Goal: Transaction & Acquisition: Purchase product/service

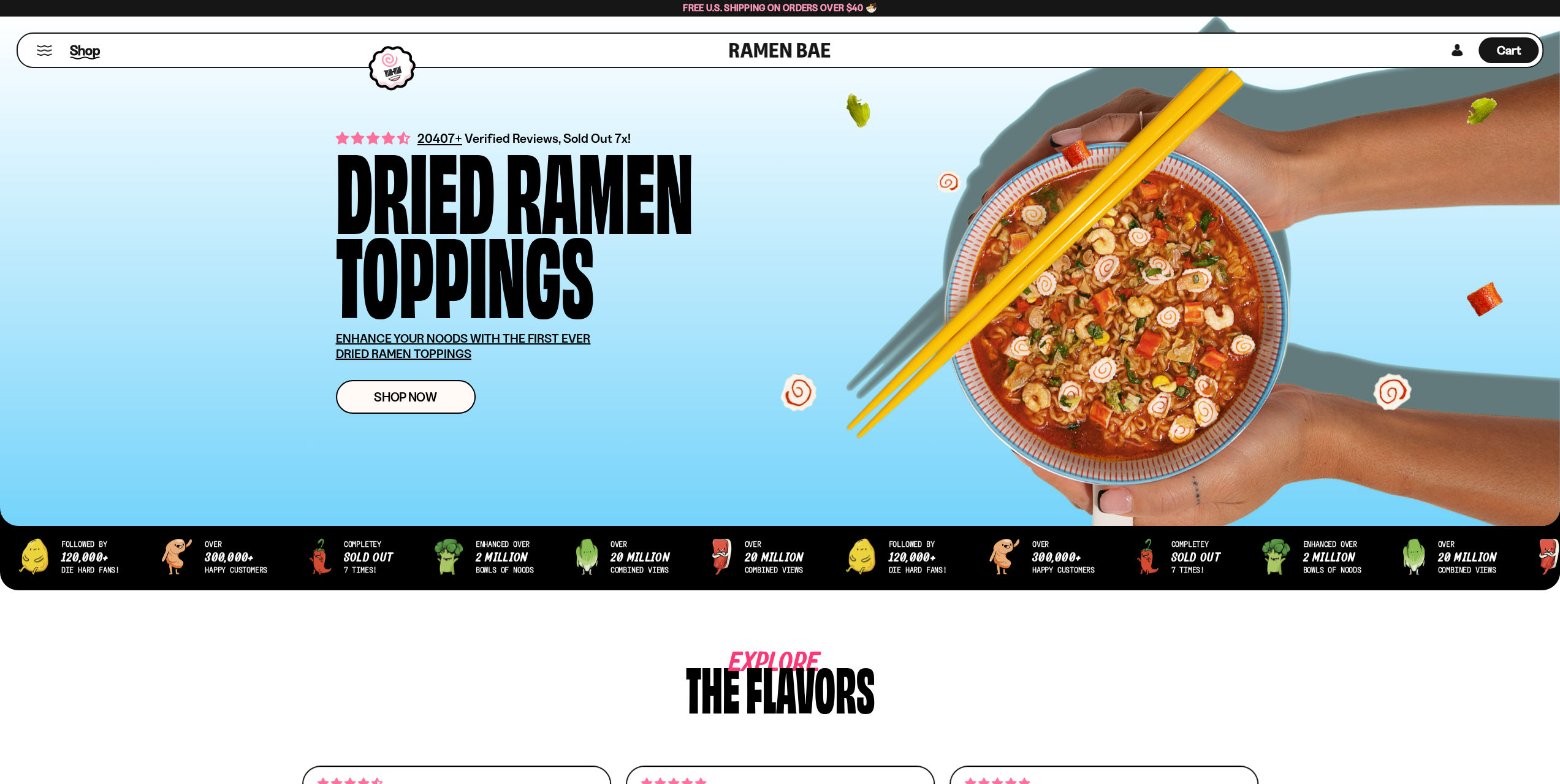
click at [84, 51] on span "Shop" at bounding box center [85, 50] width 30 height 19
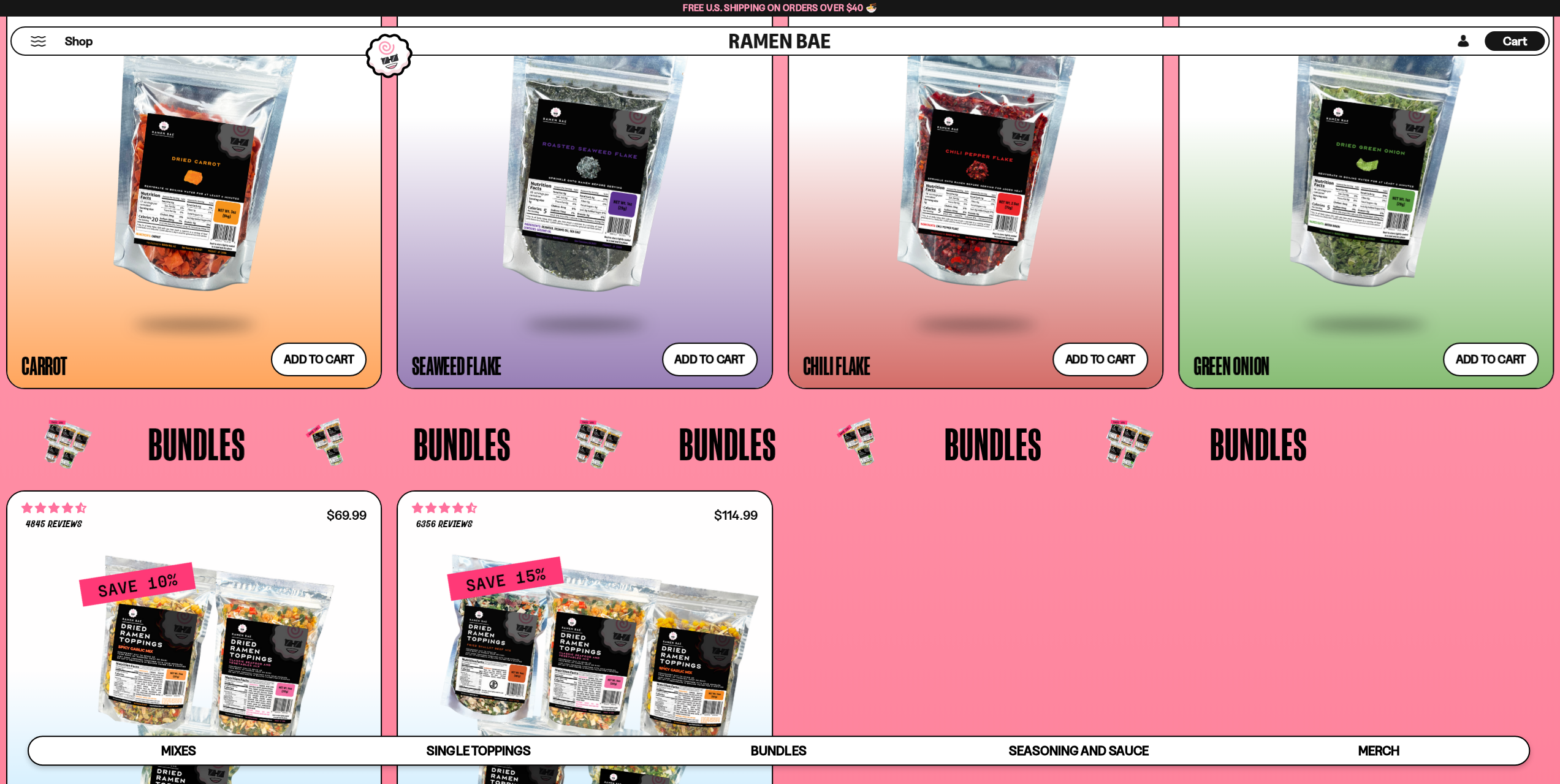
scroll to position [3493, 0]
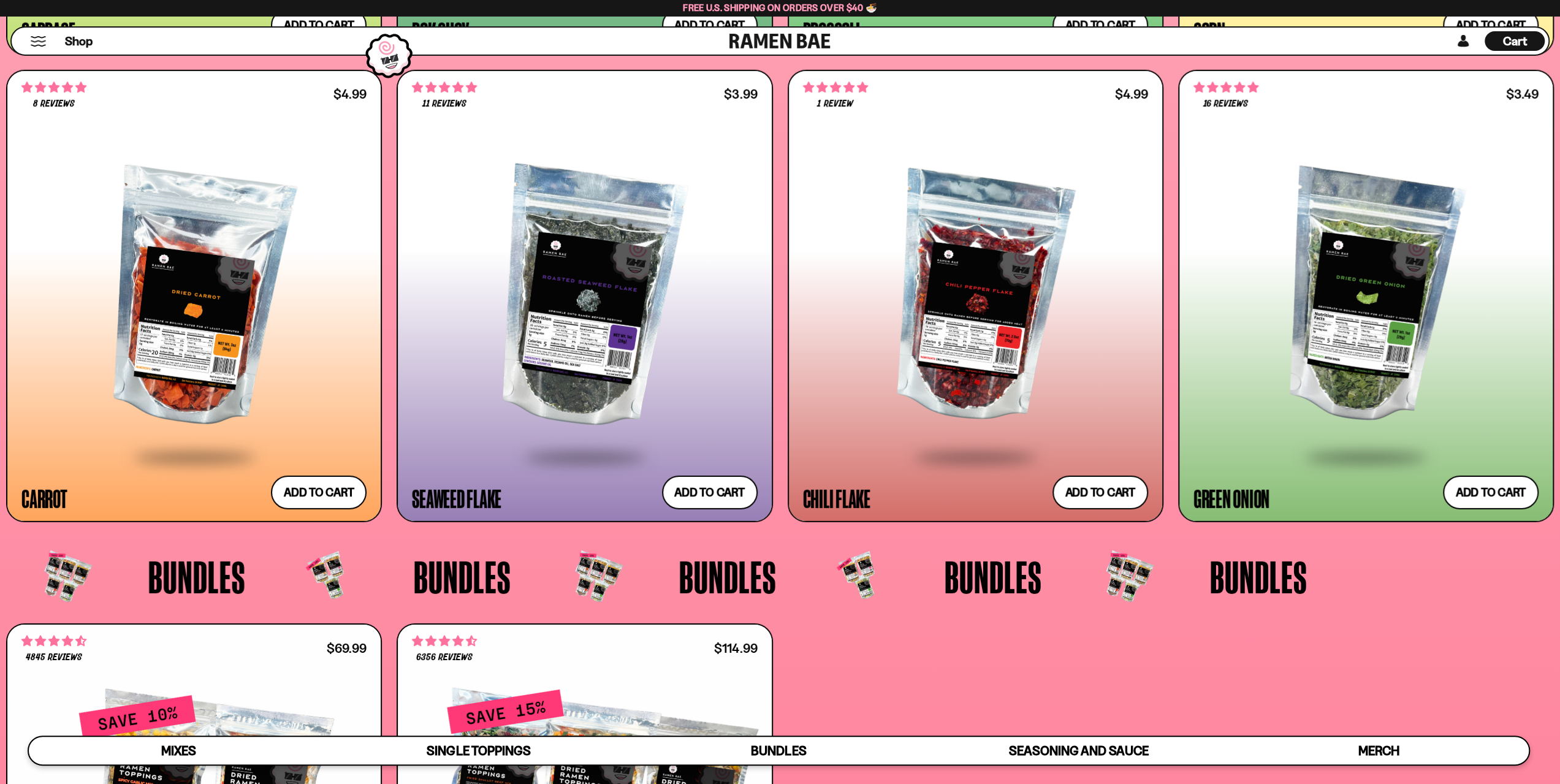
click at [564, 285] on div at bounding box center [584, 298] width 345 height 315
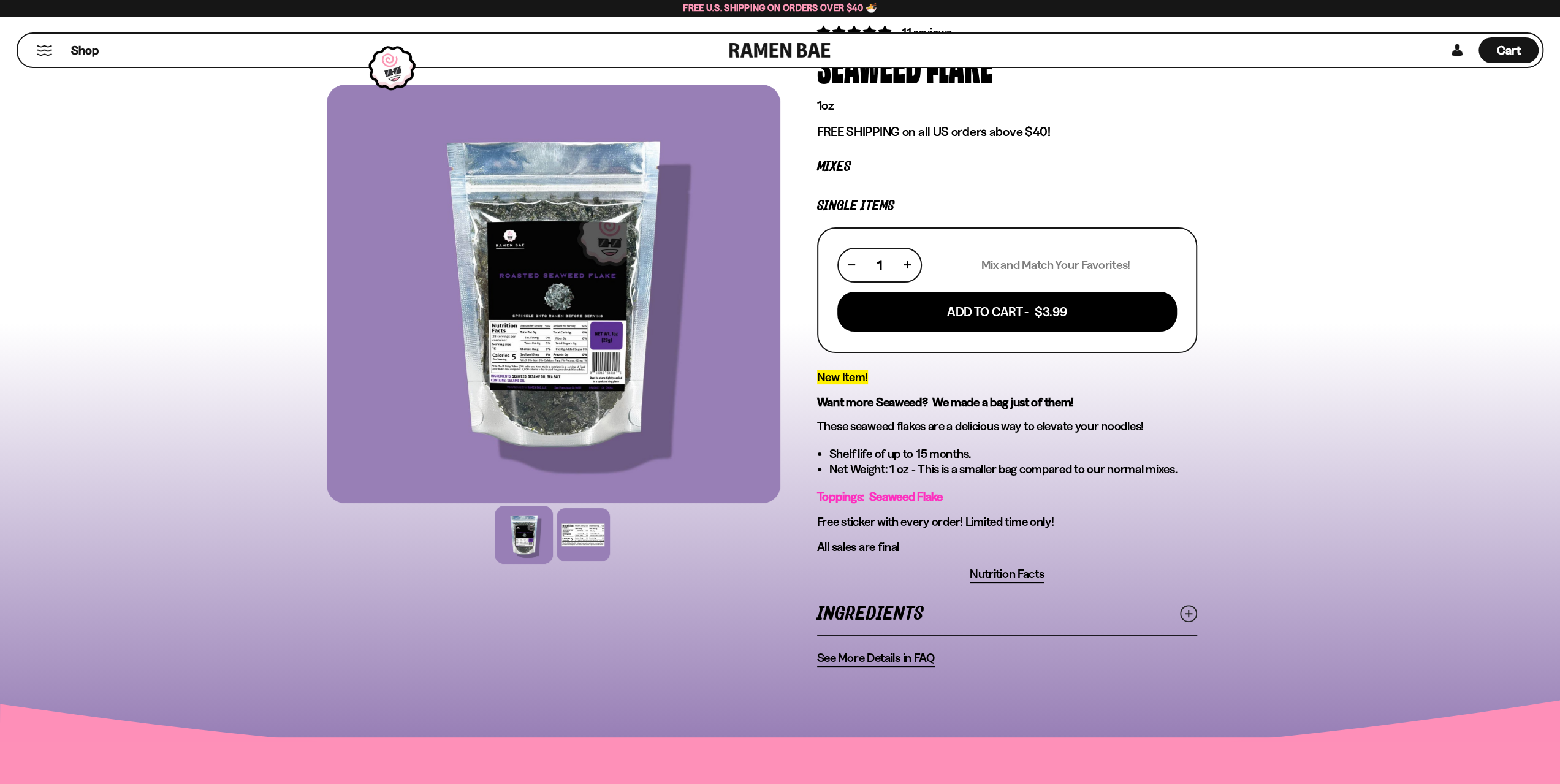
scroll to position [61, 0]
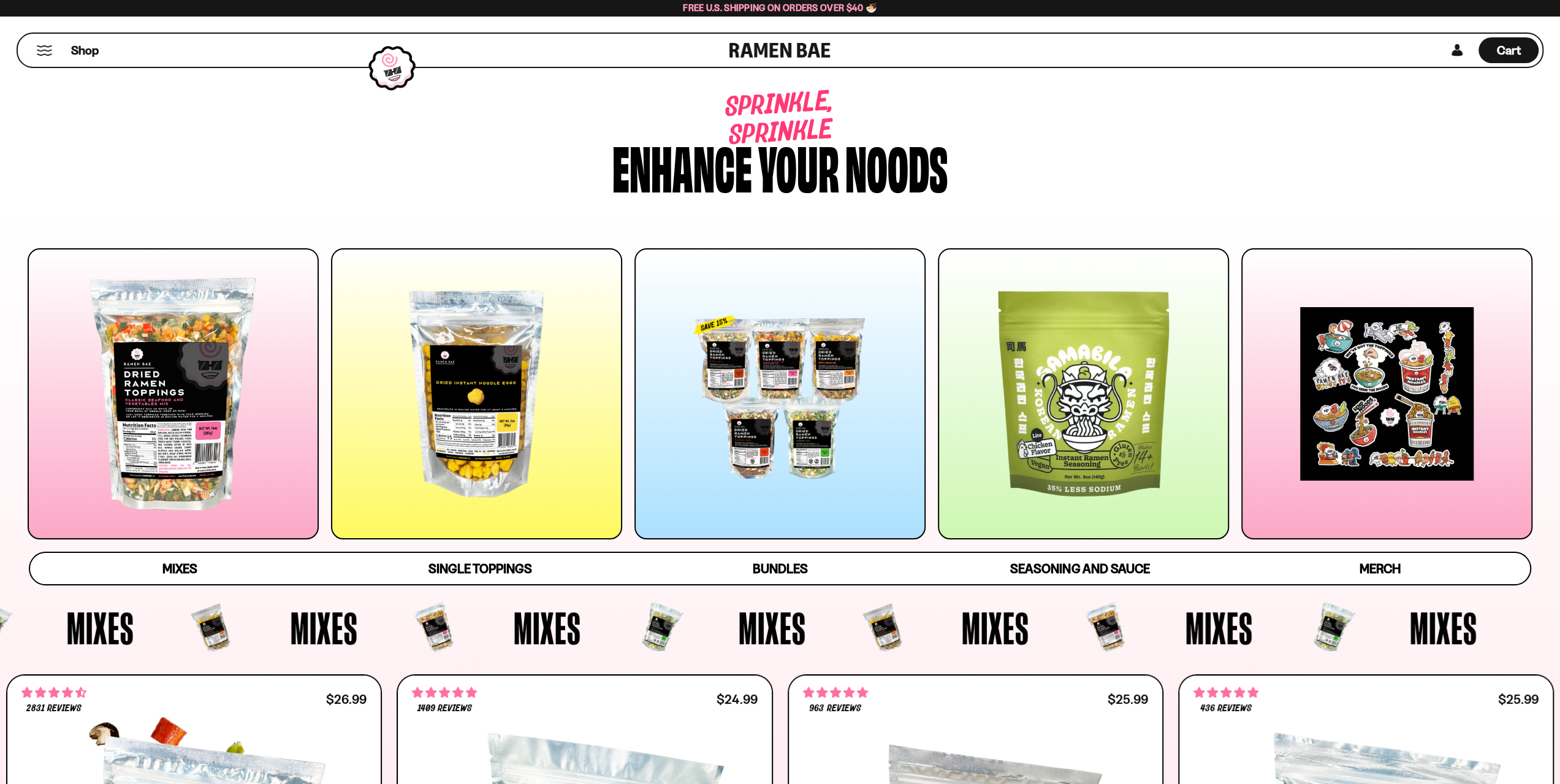
scroll to position [3493, 0]
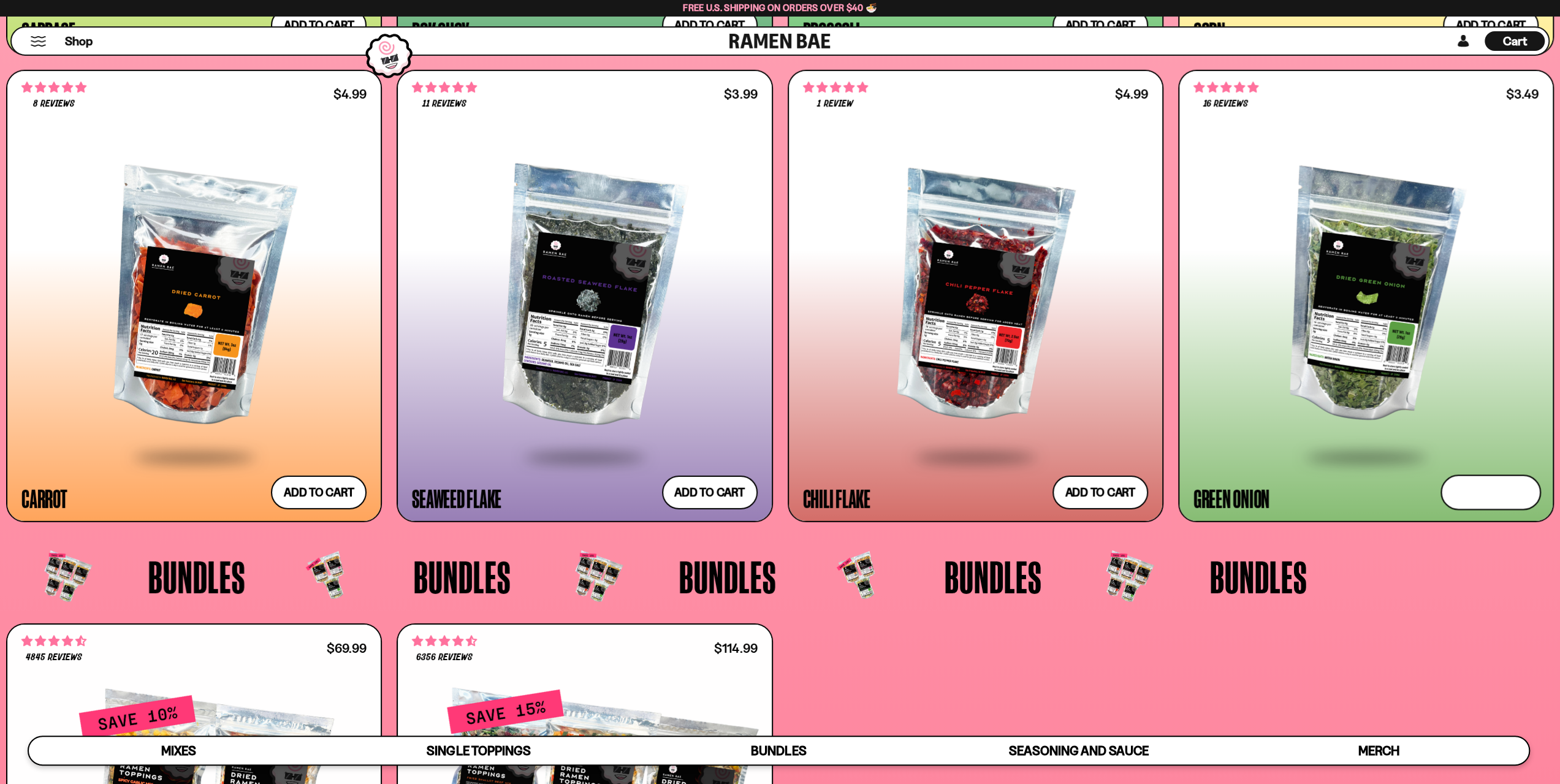
click at [1468, 490] on button "Add to cart Add ― Regular price $3.49 Regular price Sale price $3.49 Unit price…" at bounding box center [1491, 492] width 100 height 35
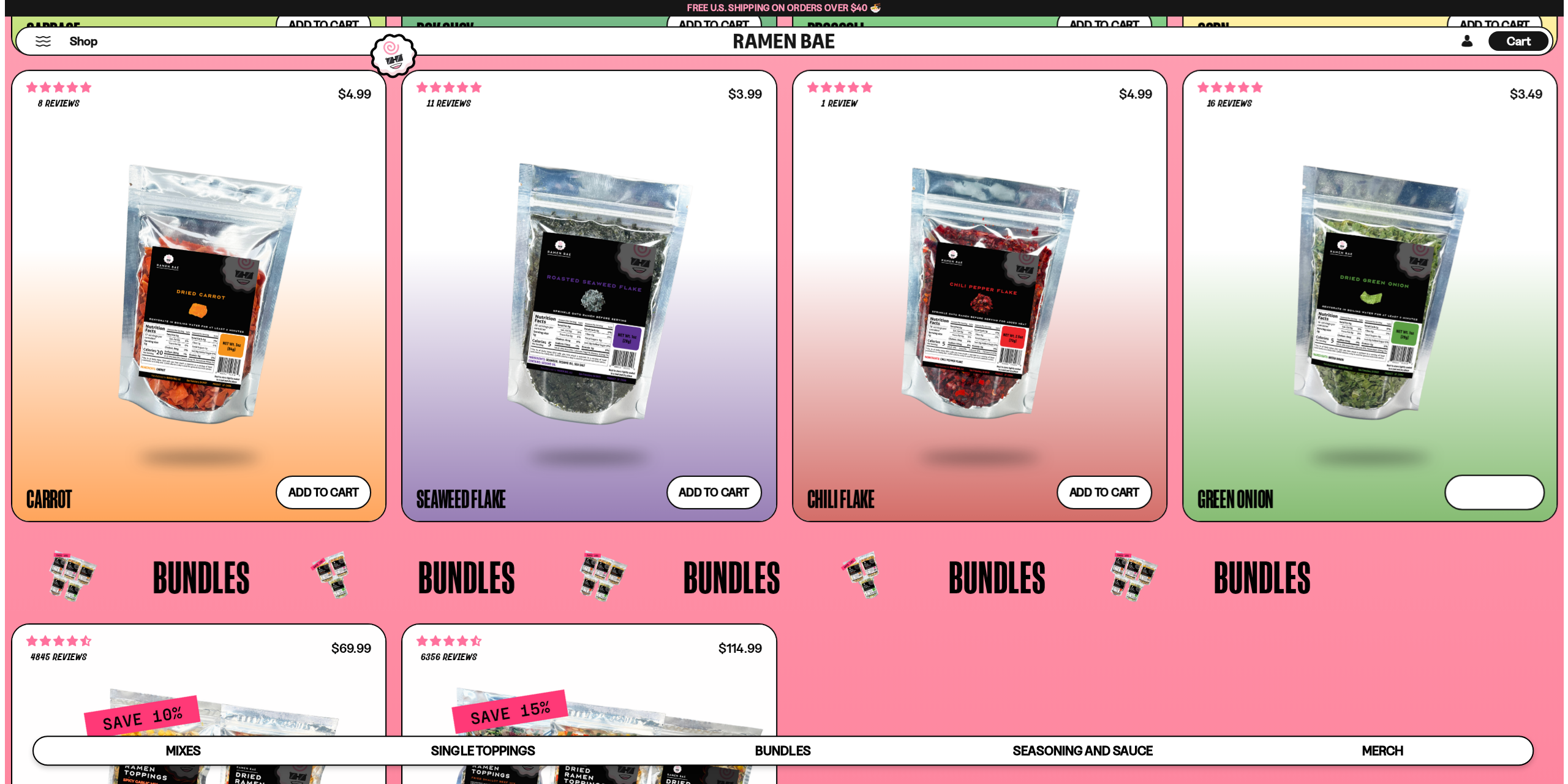
scroll to position [3510, 0]
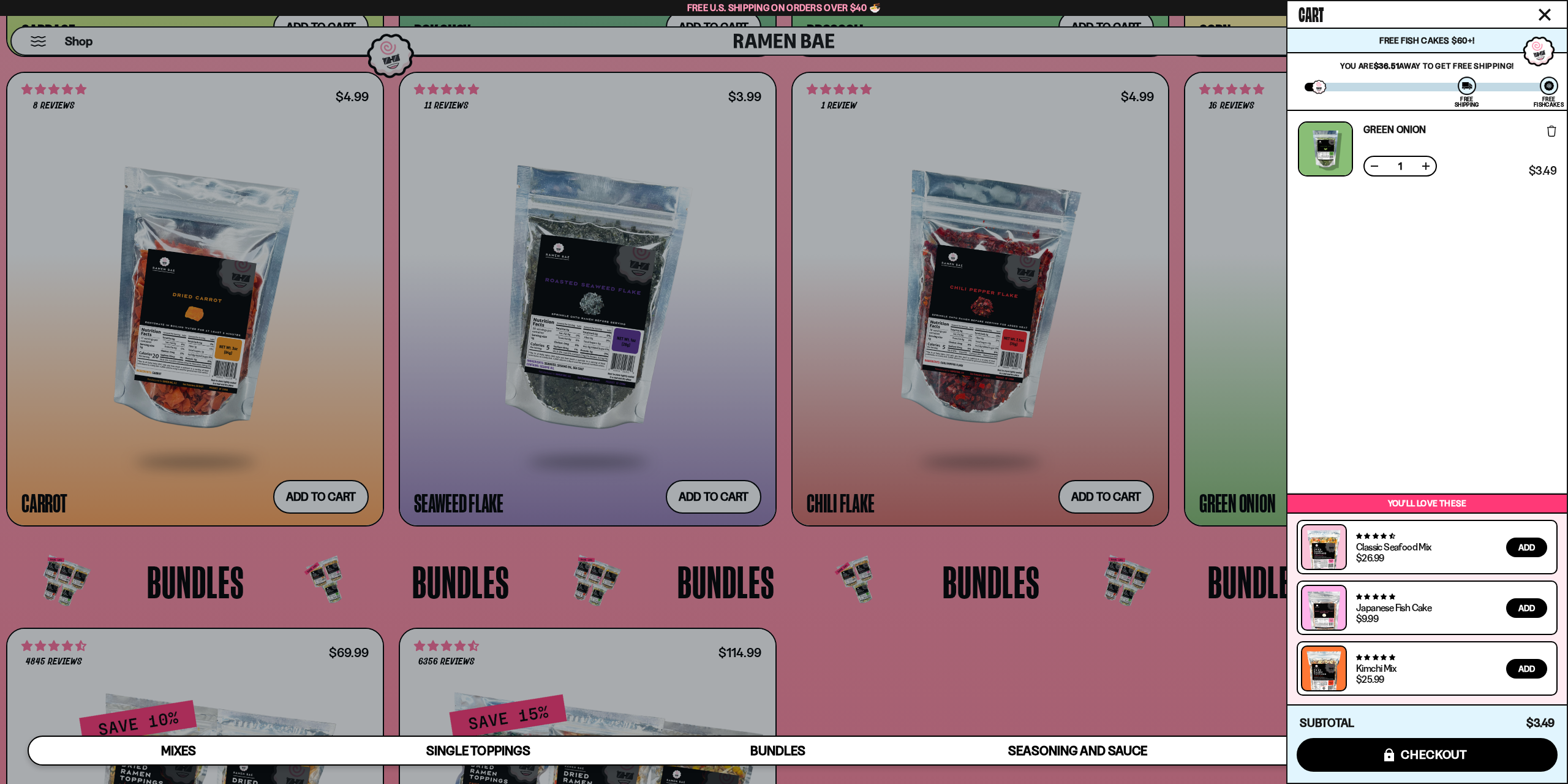
click at [1181, 402] on div at bounding box center [784, 392] width 1568 height 784
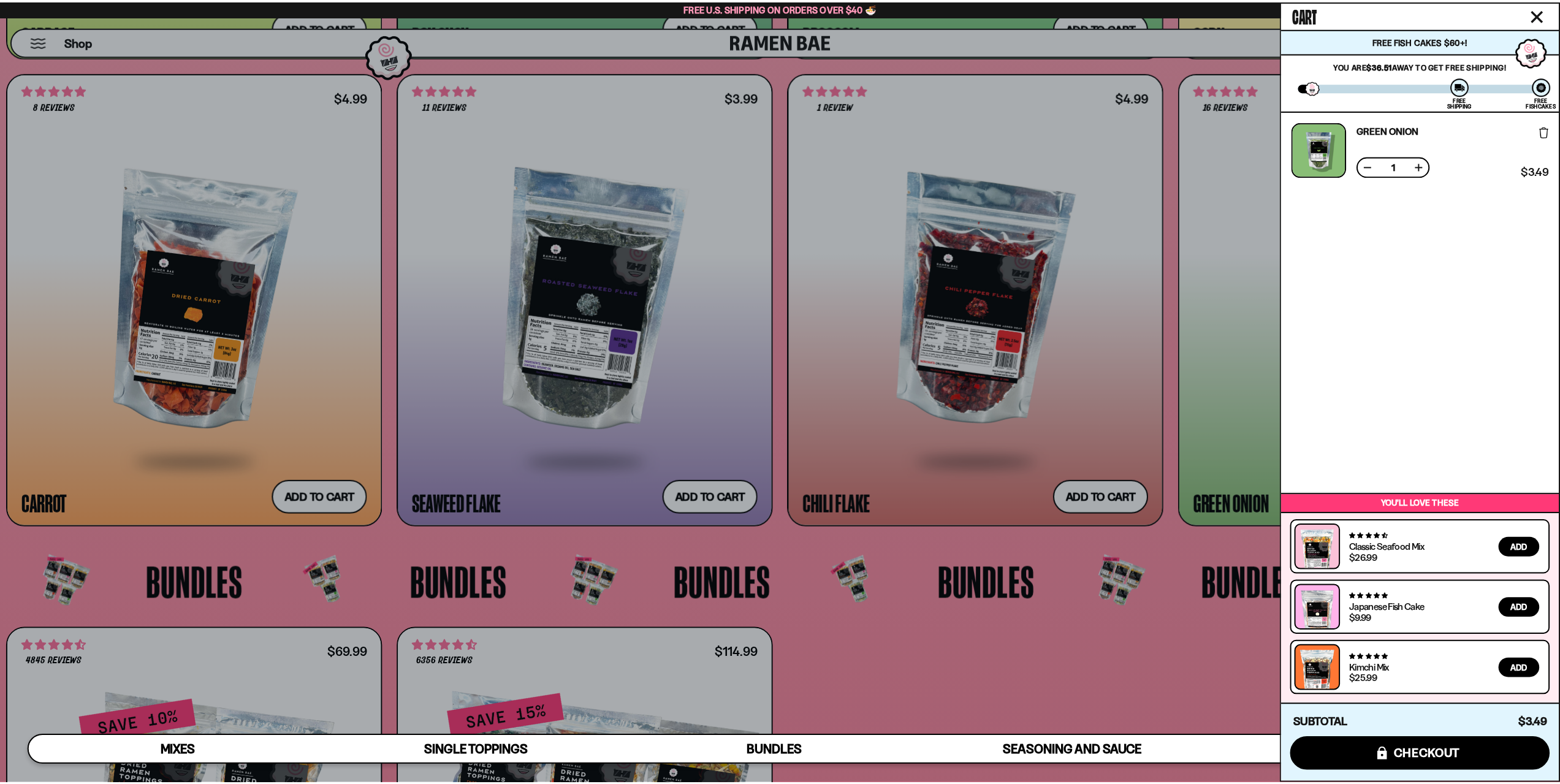
scroll to position [3494, 0]
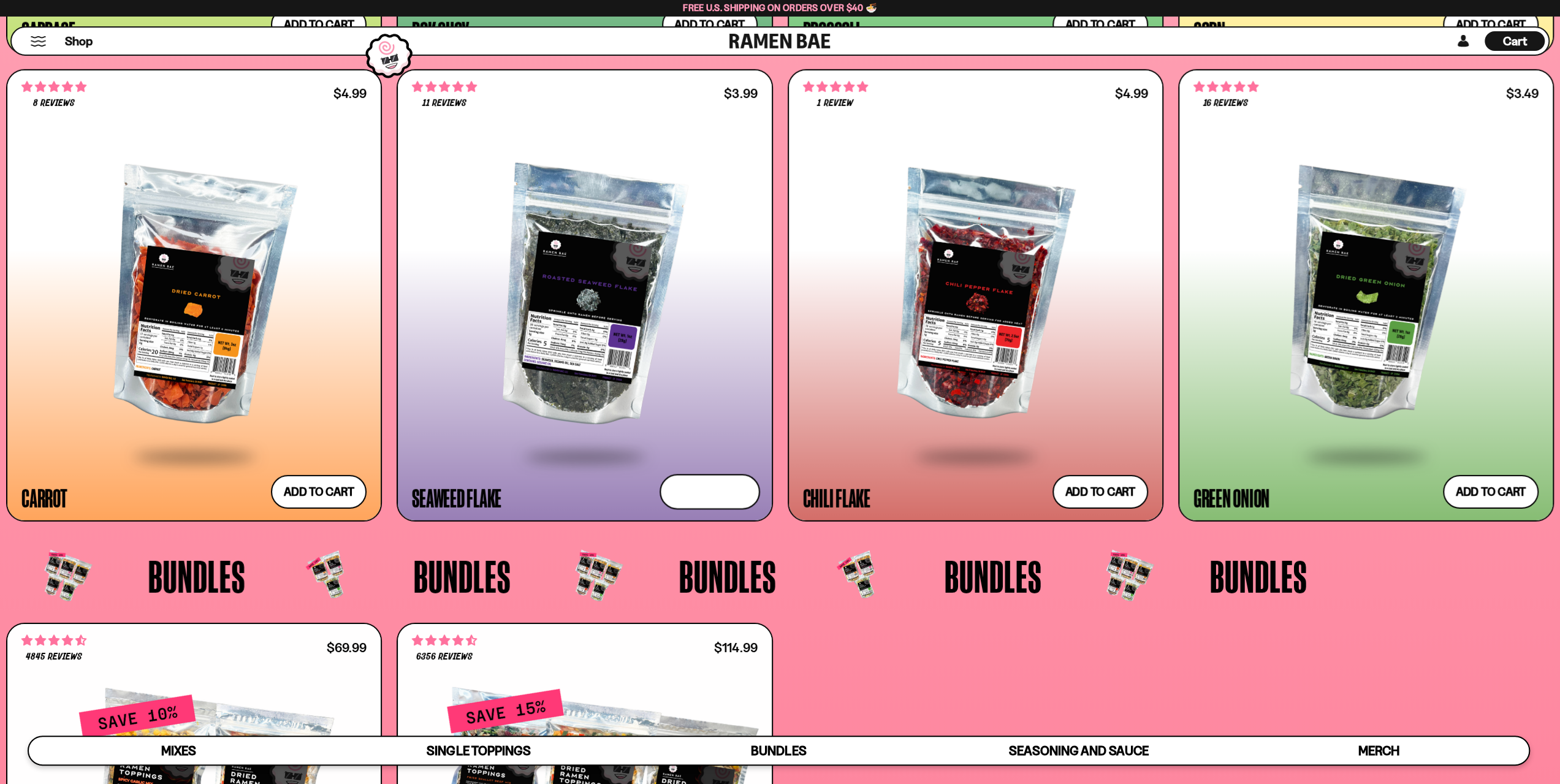
click at [724, 480] on button "Add to cart Add ― Regular price $3.99 Regular price Sale price $3.99 Unit price…" at bounding box center [710, 491] width 100 height 35
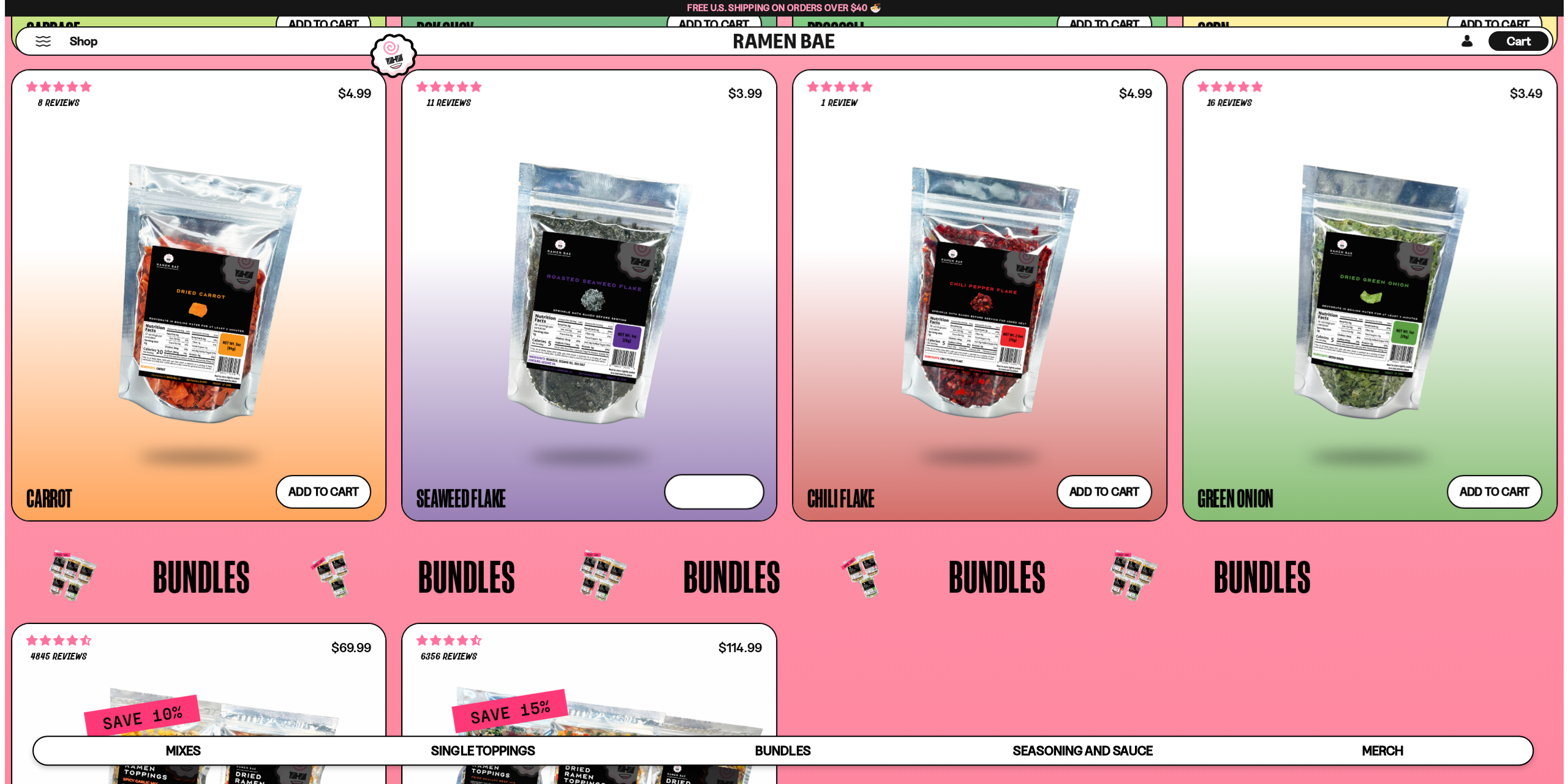
scroll to position [3511, 0]
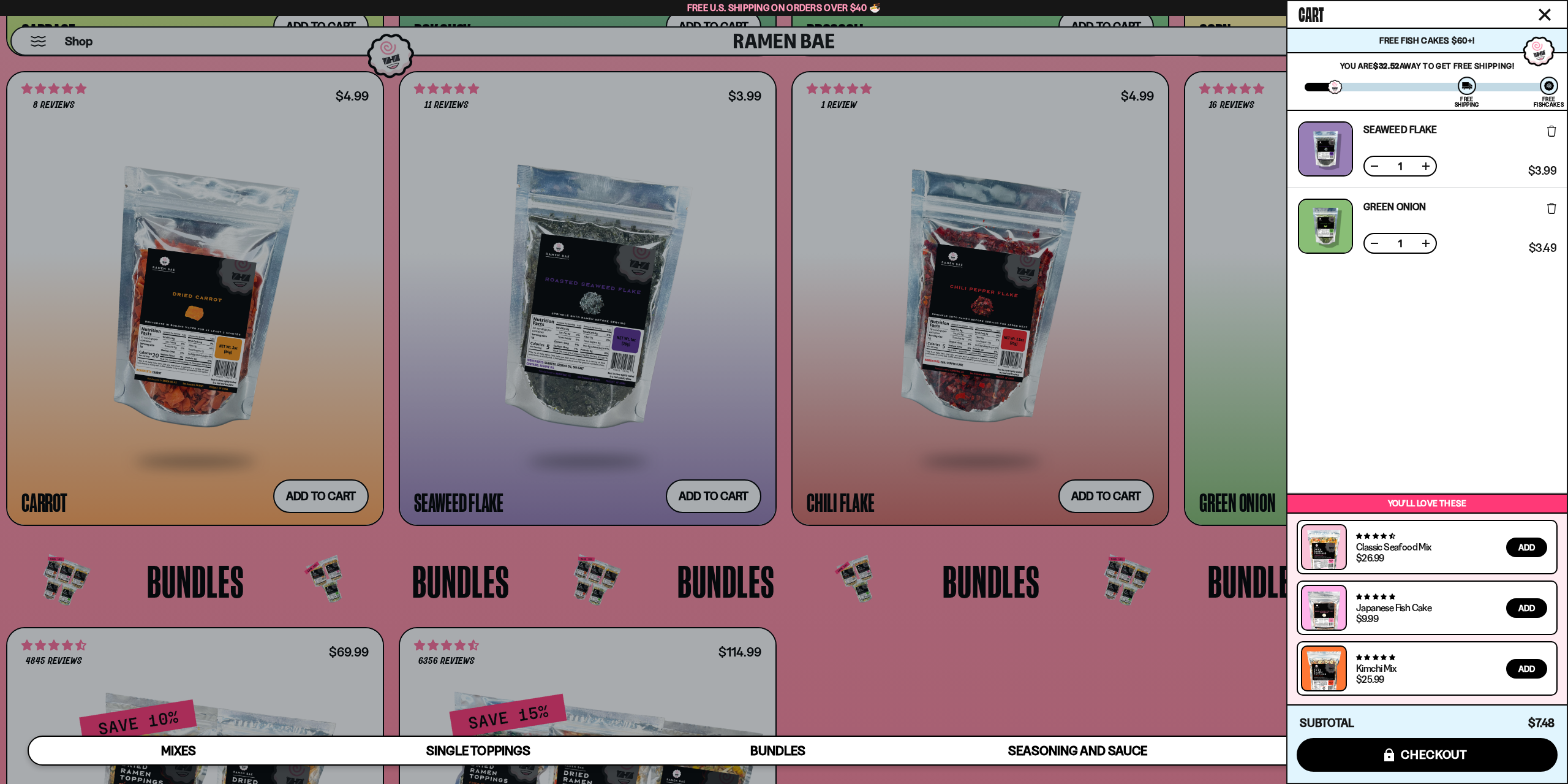
click at [1024, 430] on div at bounding box center [784, 392] width 1568 height 784
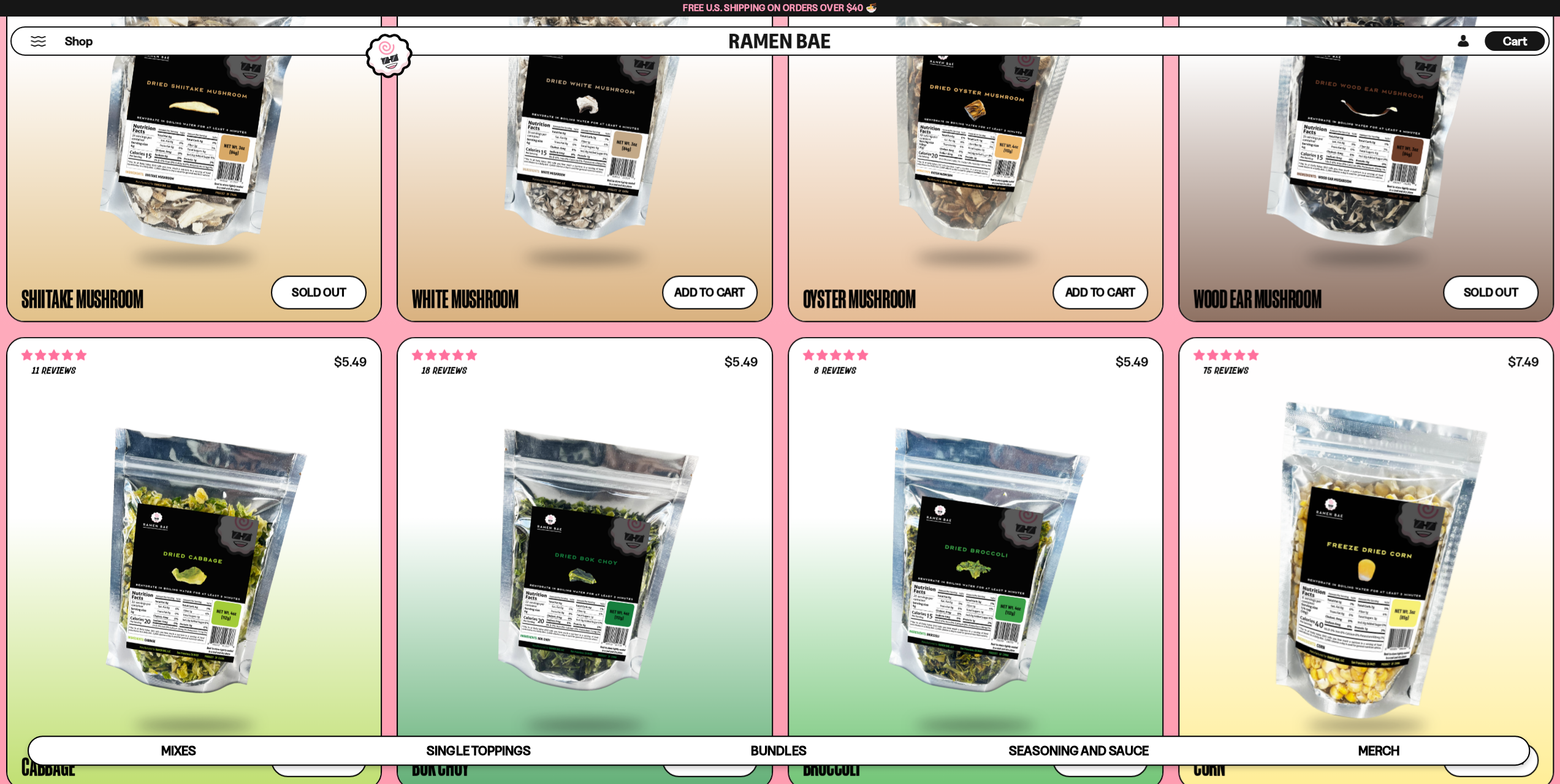
scroll to position [2574, 0]
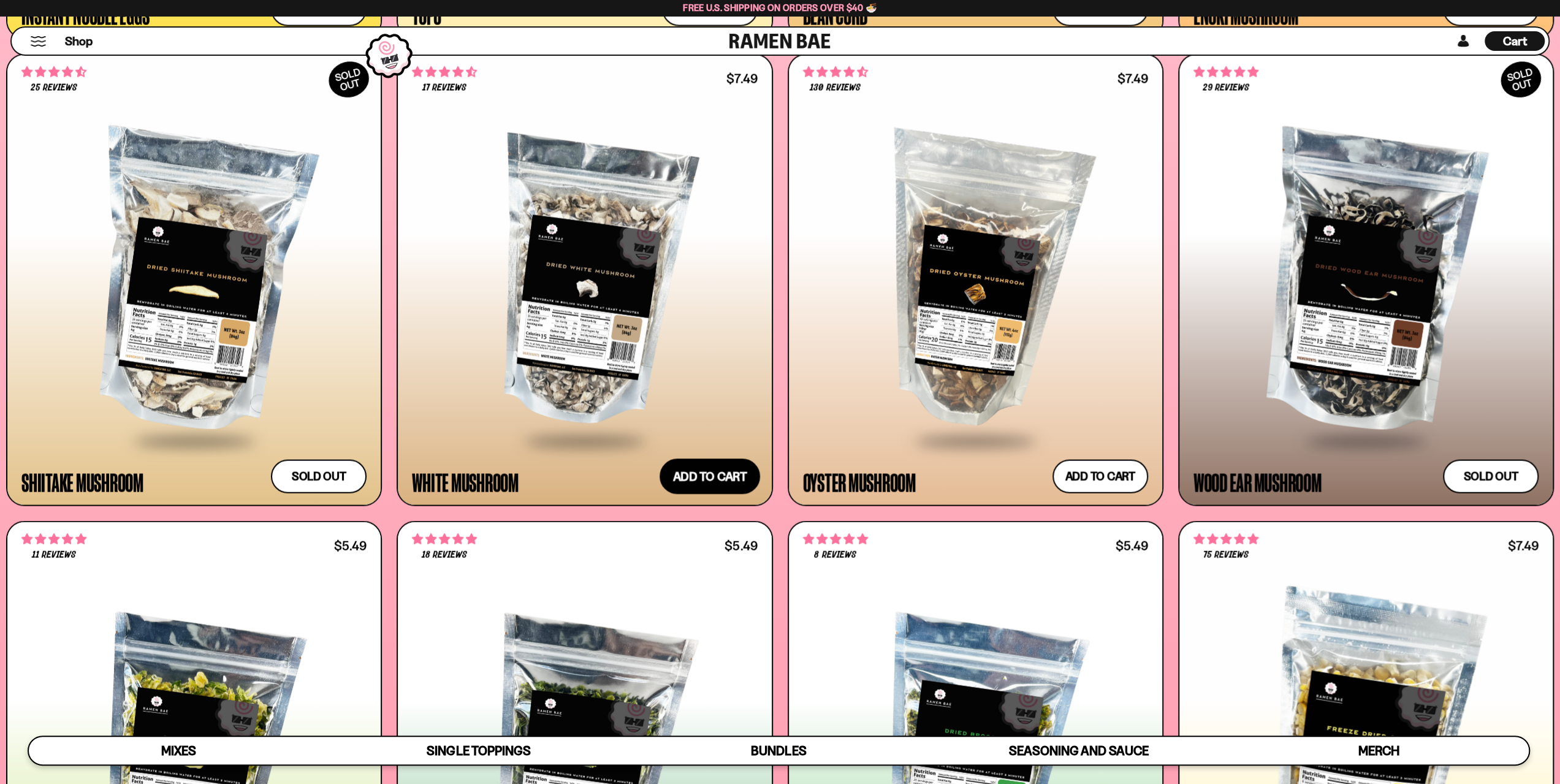
click at [706, 466] on button "Add to cart Add ― Regular price $7.49 Regular price Sale price $7.49 Unit price…" at bounding box center [710, 477] width 100 height 35
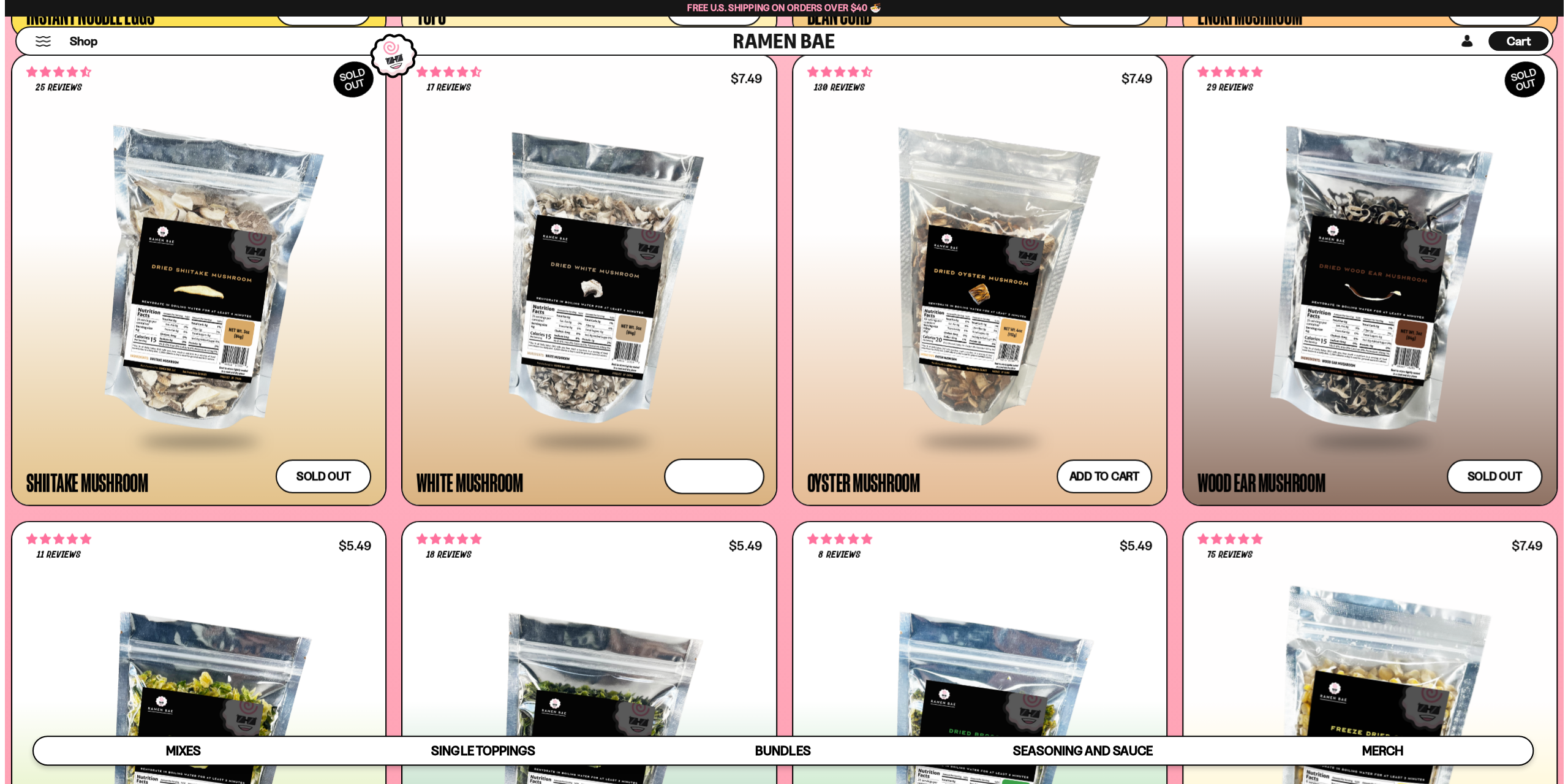
scroll to position [2585, 0]
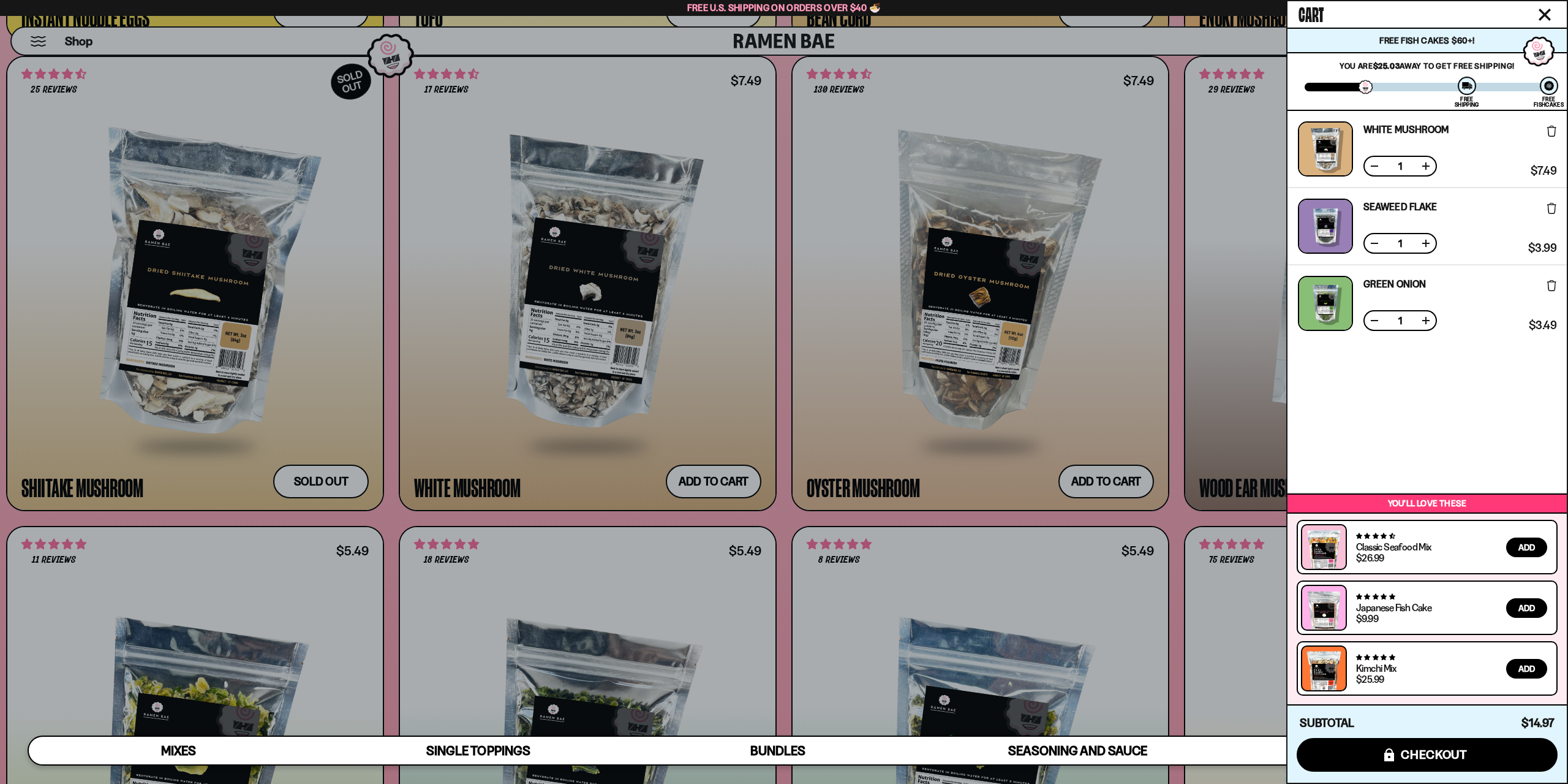
click at [735, 404] on div at bounding box center [784, 392] width 1568 height 784
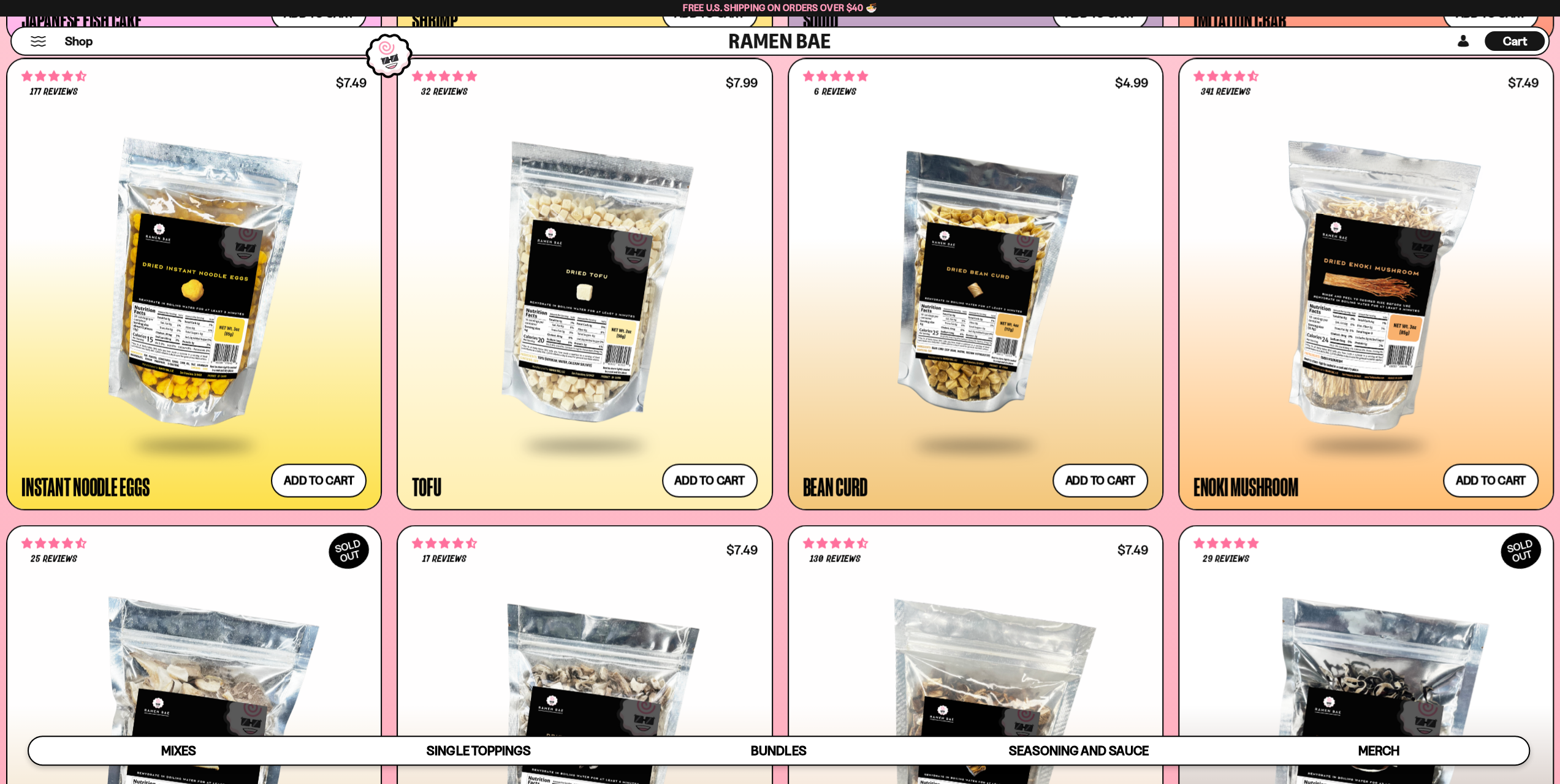
scroll to position [2085, 0]
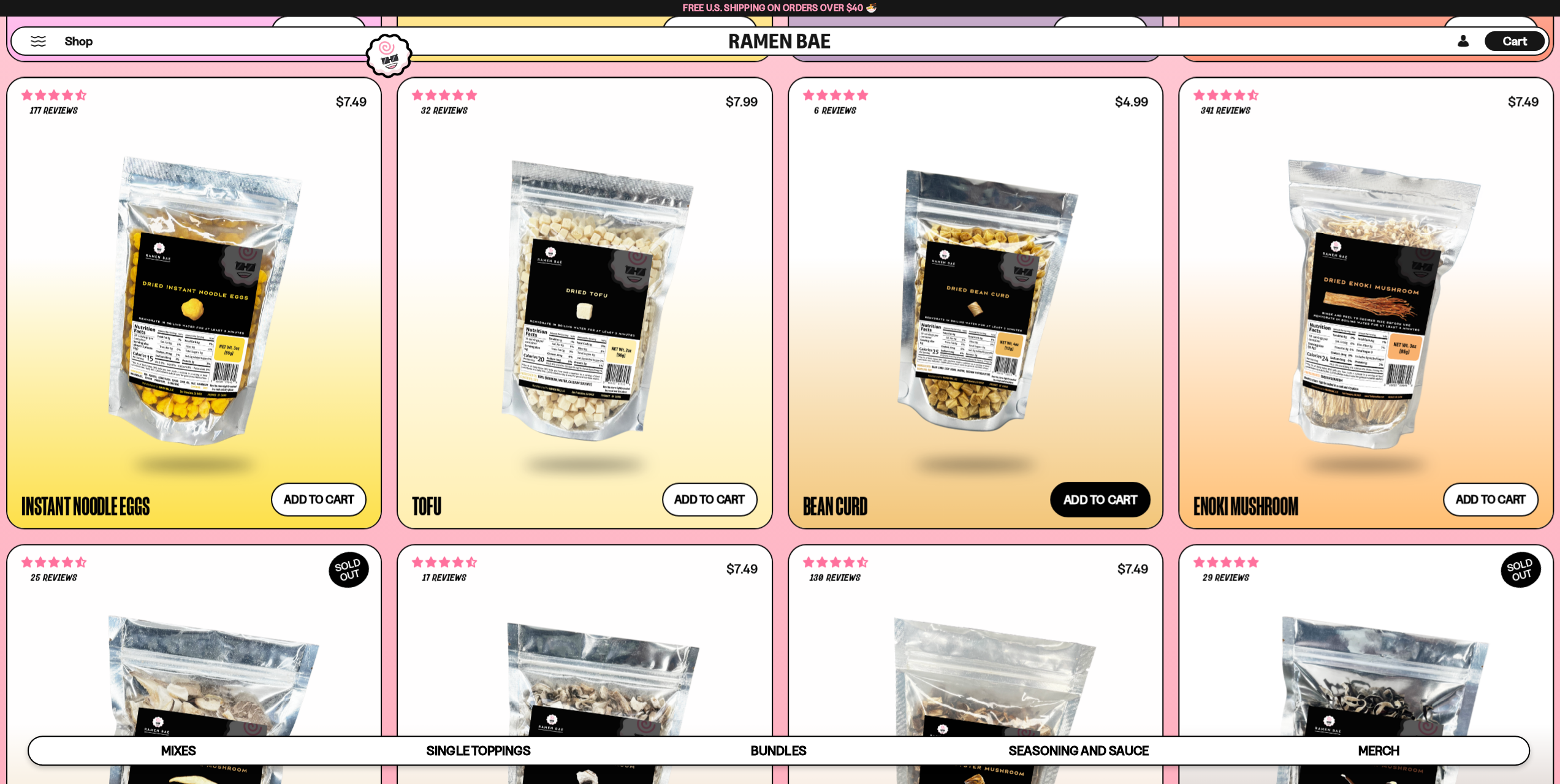
click at [1076, 495] on button "Add to cart Add ― Regular price $4.99 Regular price Sale price $4.99 Unit price…" at bounding box center [1100, 499] width 100 height 35
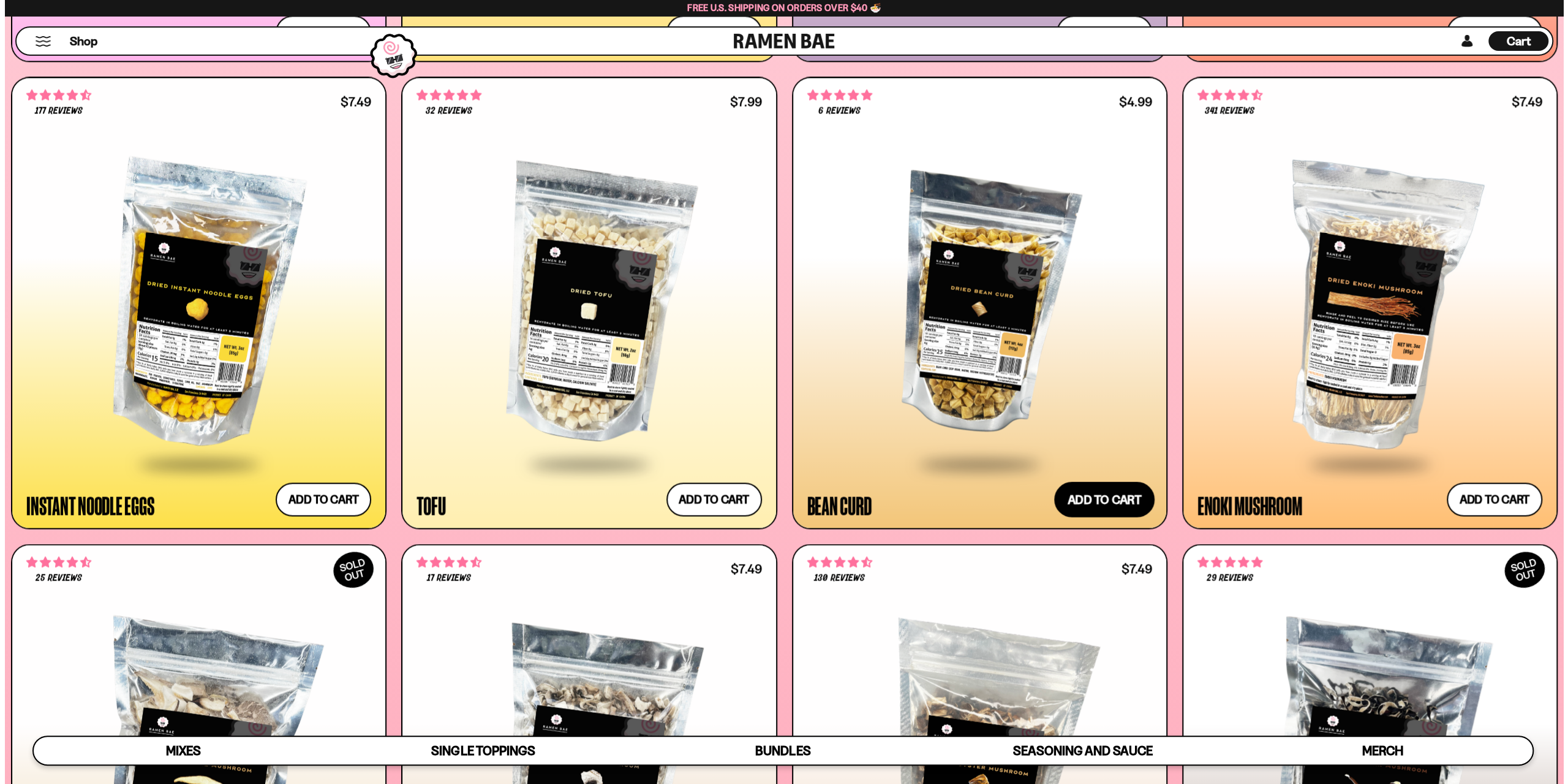
scroll to position [2093, 0]
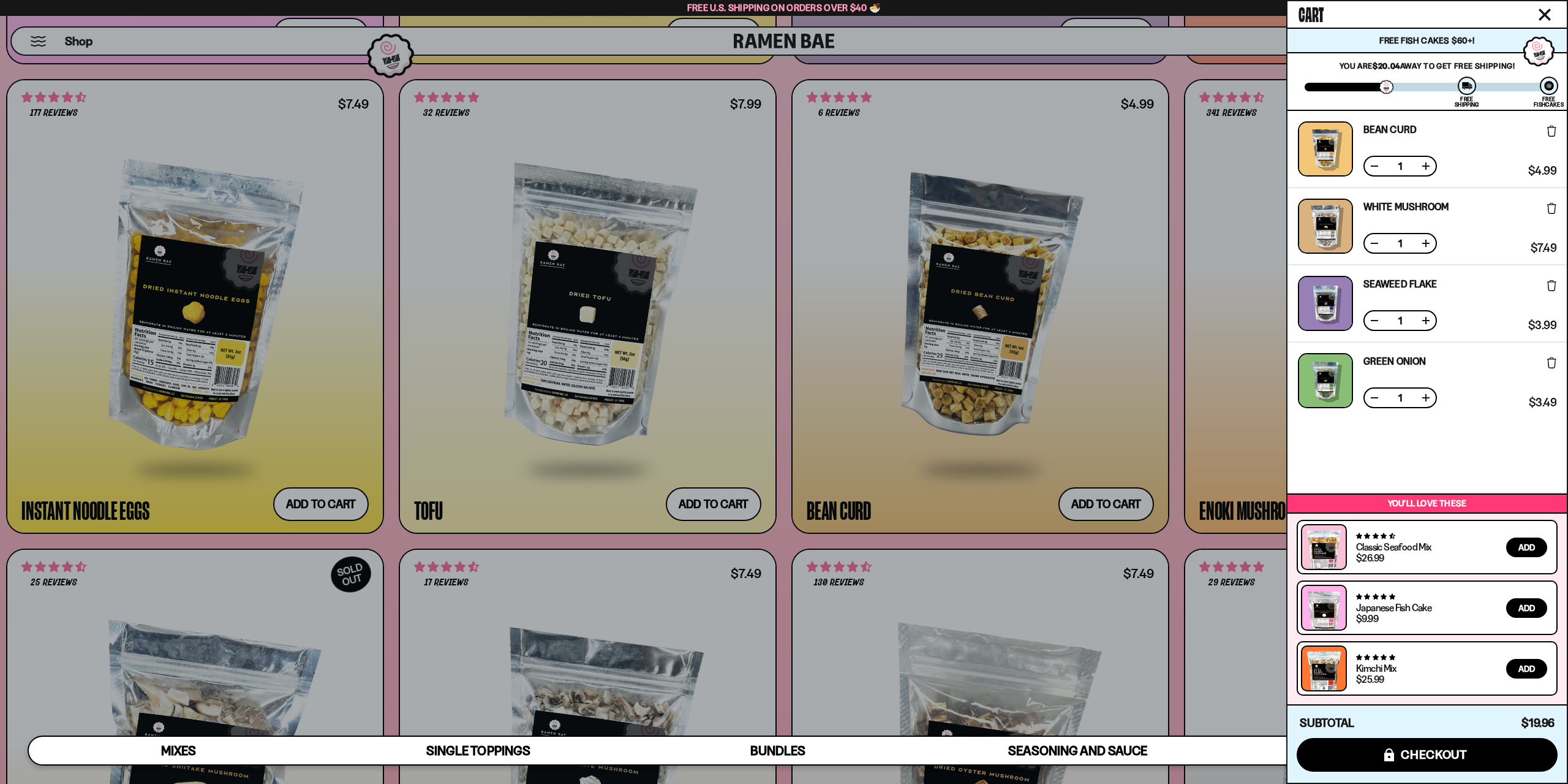
click at [864, 448] on div at bounding box center [784, 392] width 1568 height 784
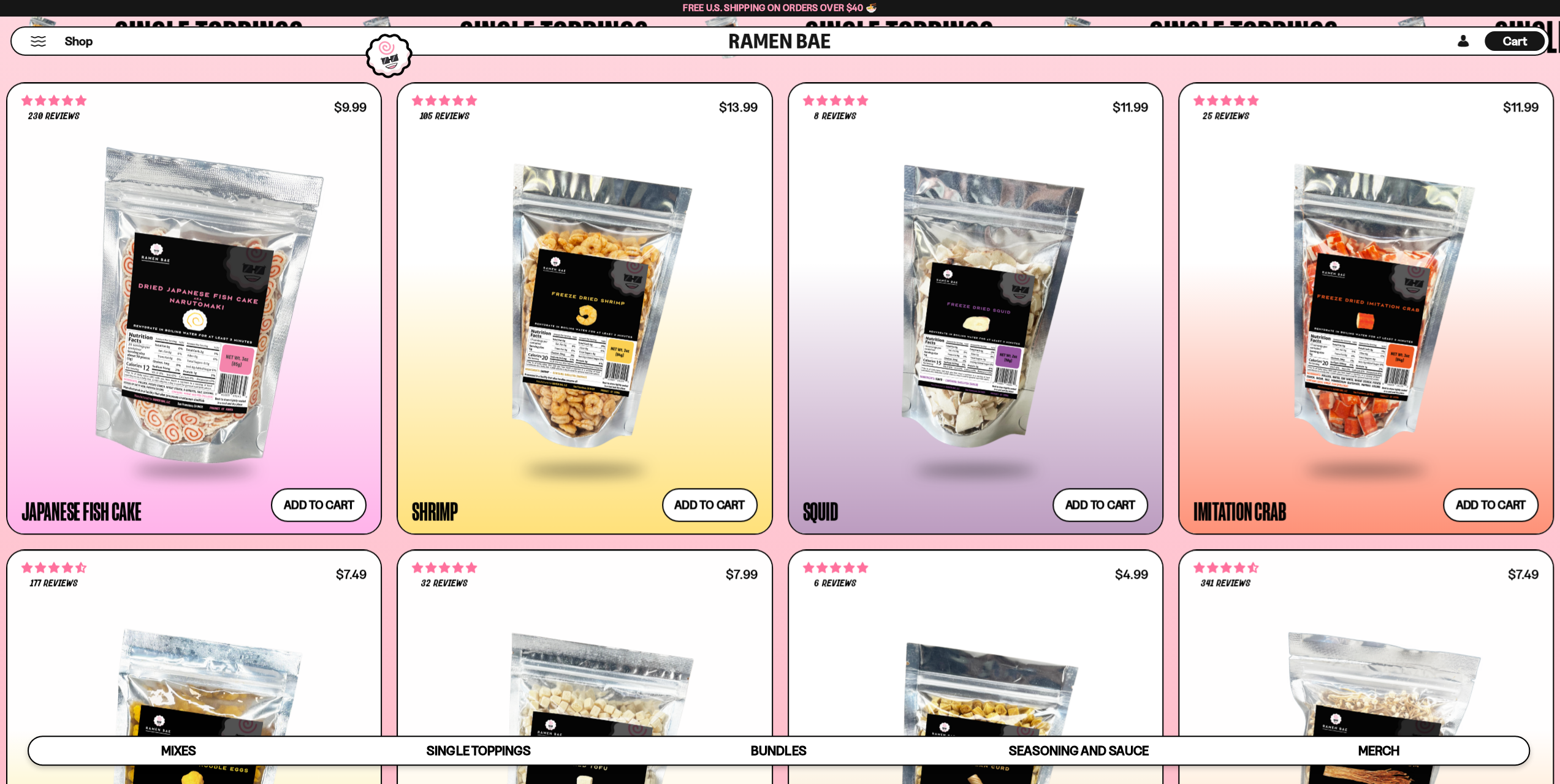
scroll to position [1595, 0]
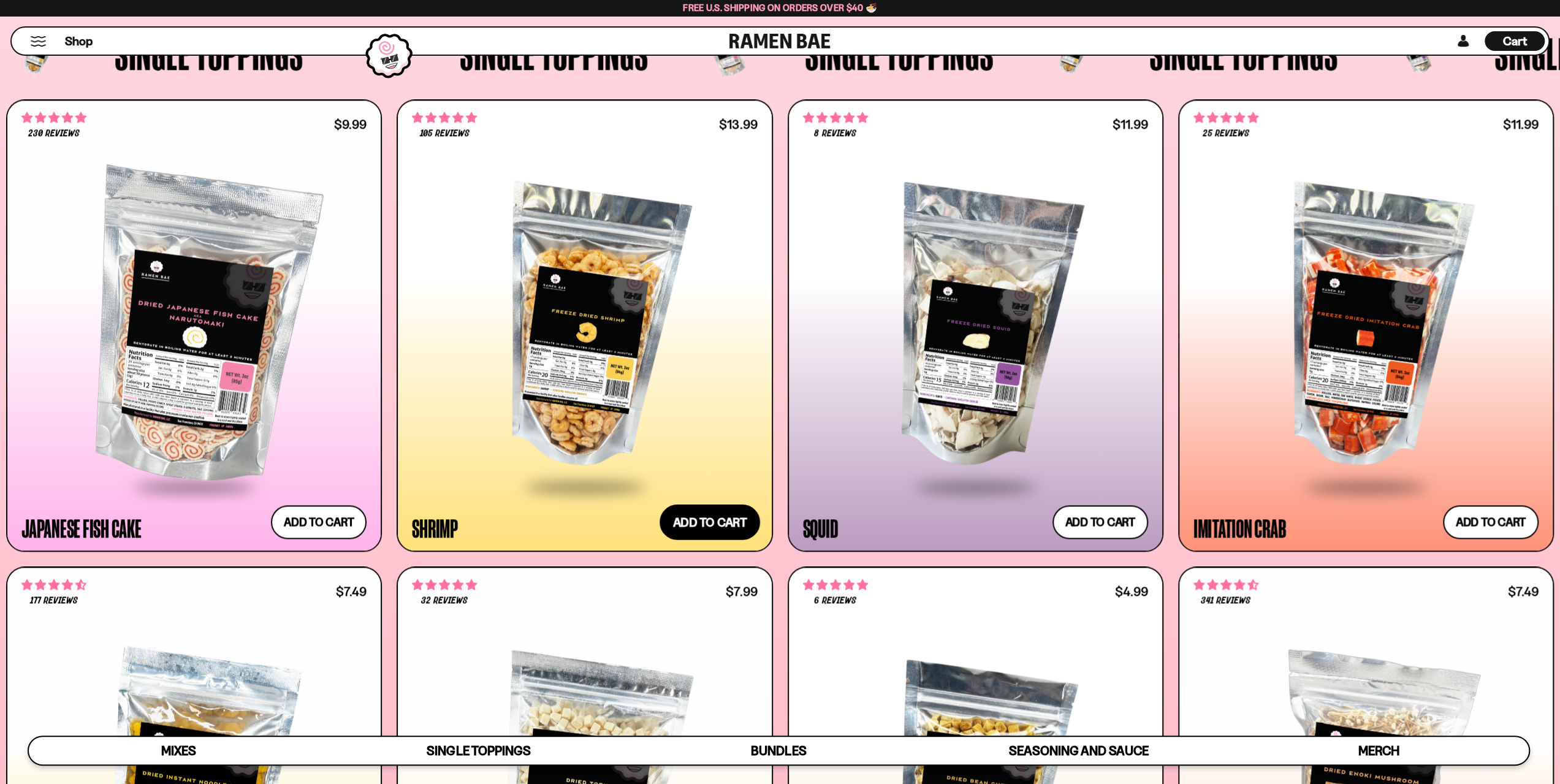
click at [704, 525] on button "Add to cart Add ― Regular price $13.99 Regular price Sale price $13.99 Unit pri…" at bounding box center [710, 522] width 100 height 35
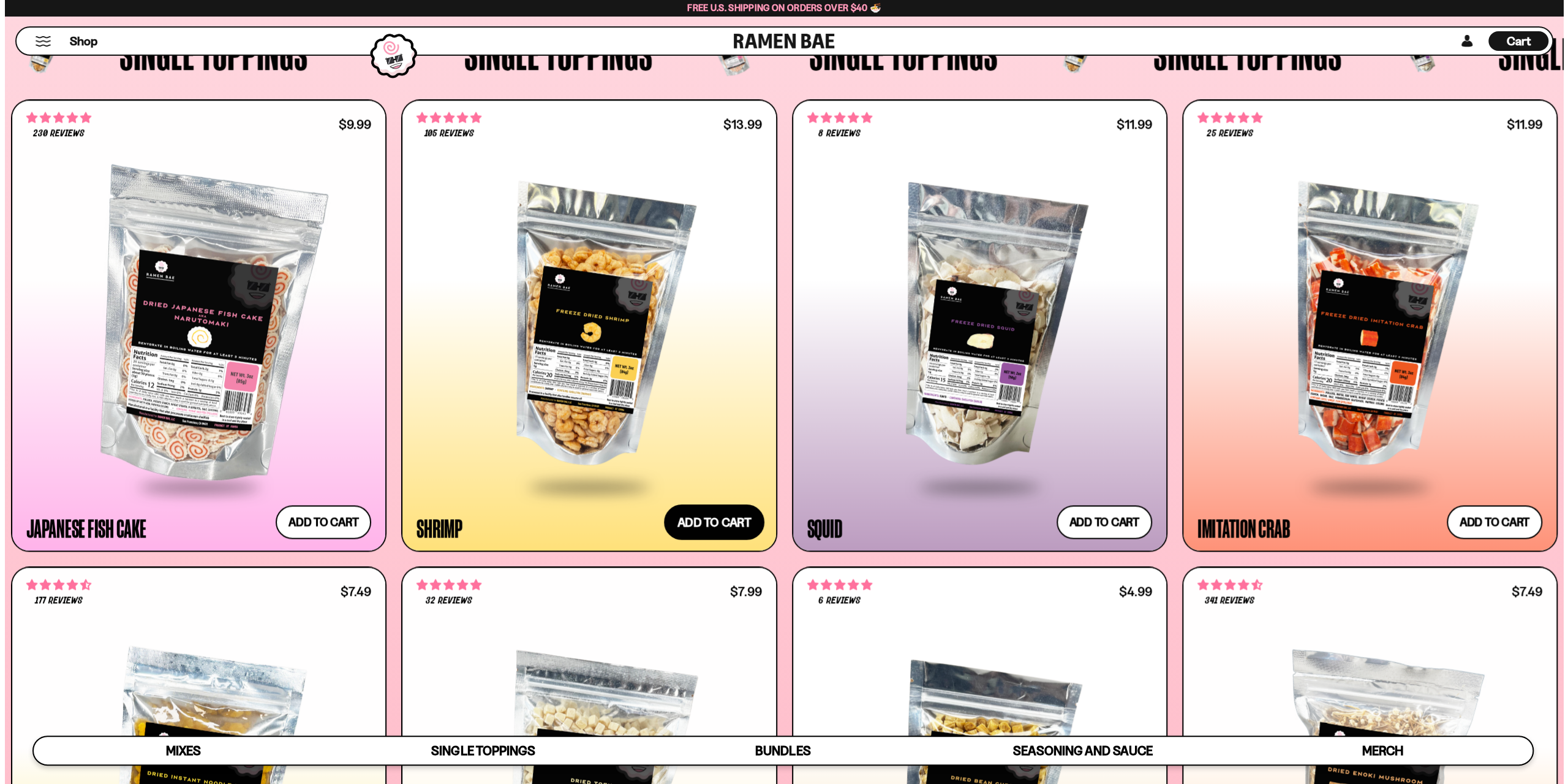
scroll to position [1598, 0]
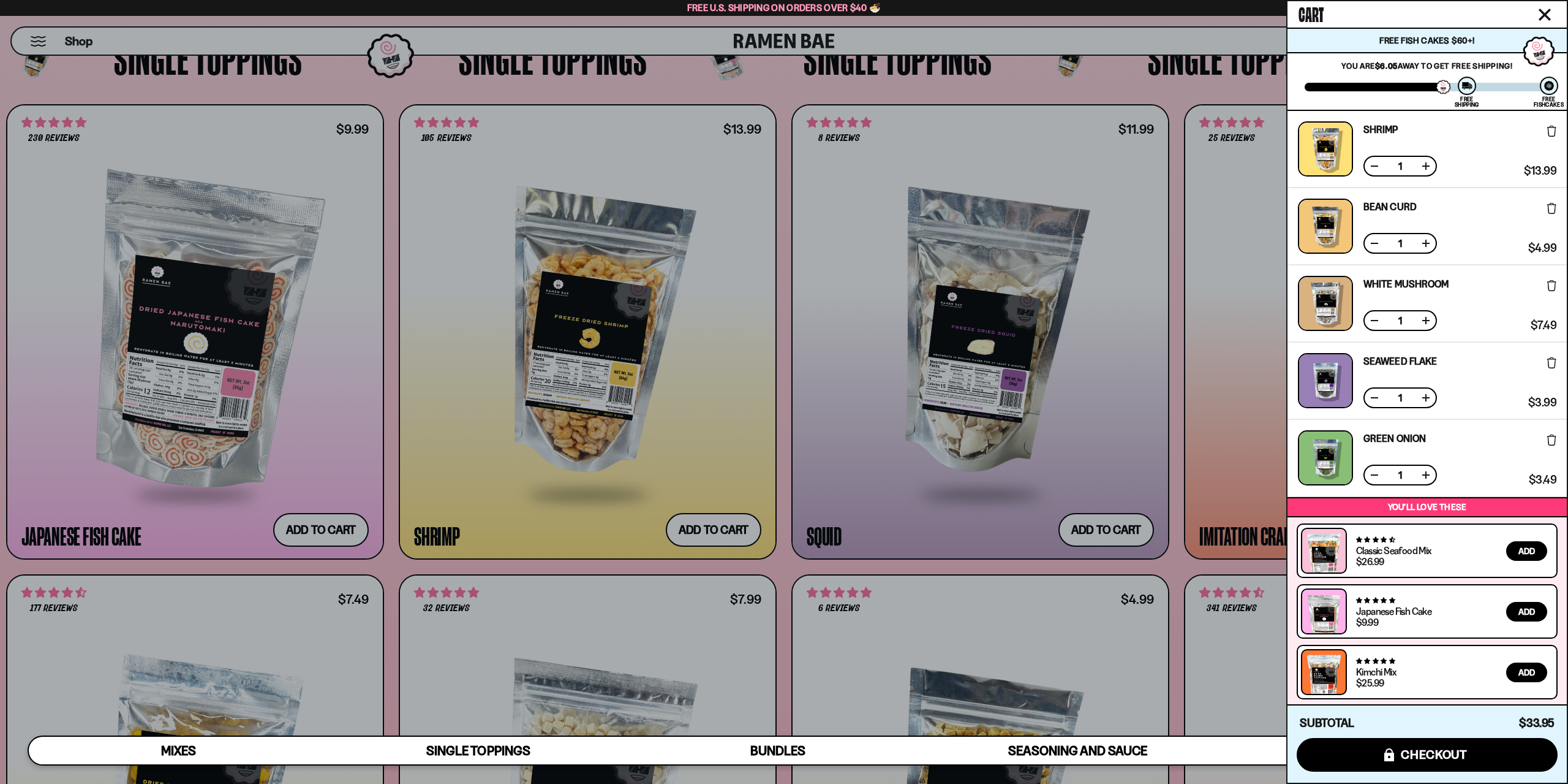
click at [864, 222] on div at bounding box center [784, 392] width 1568 height 784
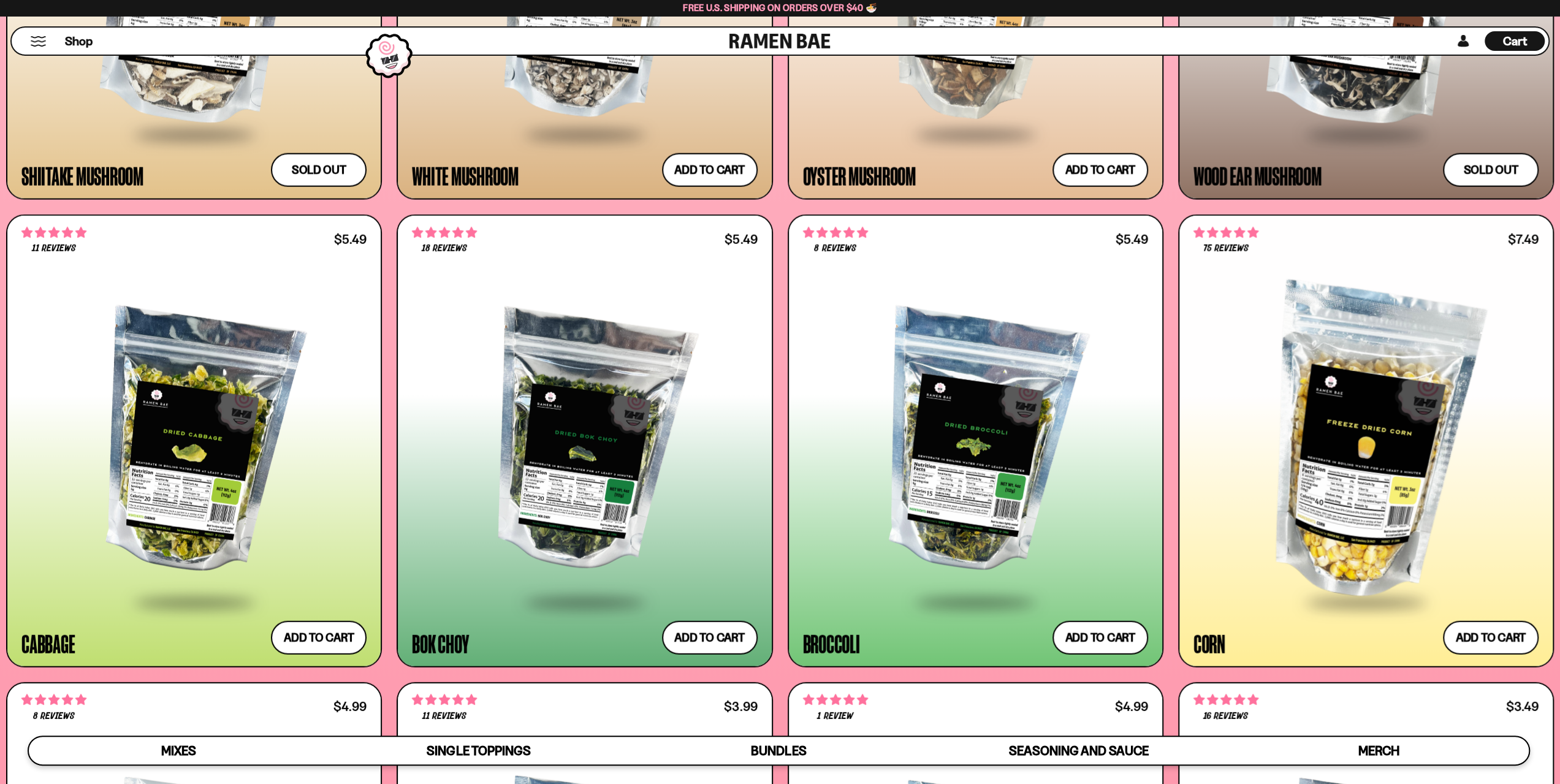
scroll to position [2942, 0]
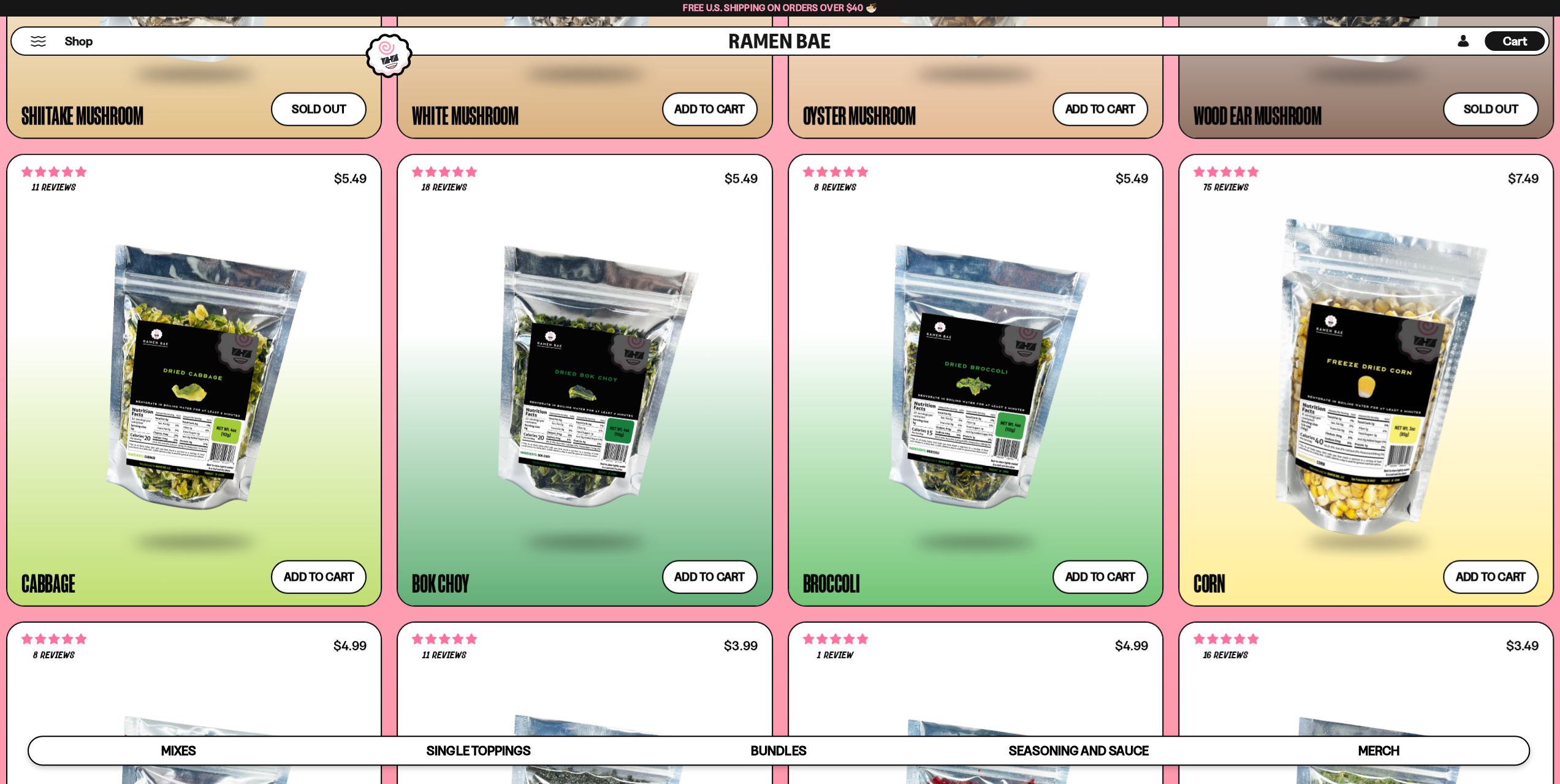
click at [1500, 44] on div "Cart D0381C2F-513E-4F90-8A41-6F0A75DCBAAA" at bounding box center [1514, 41] width 60 height 20
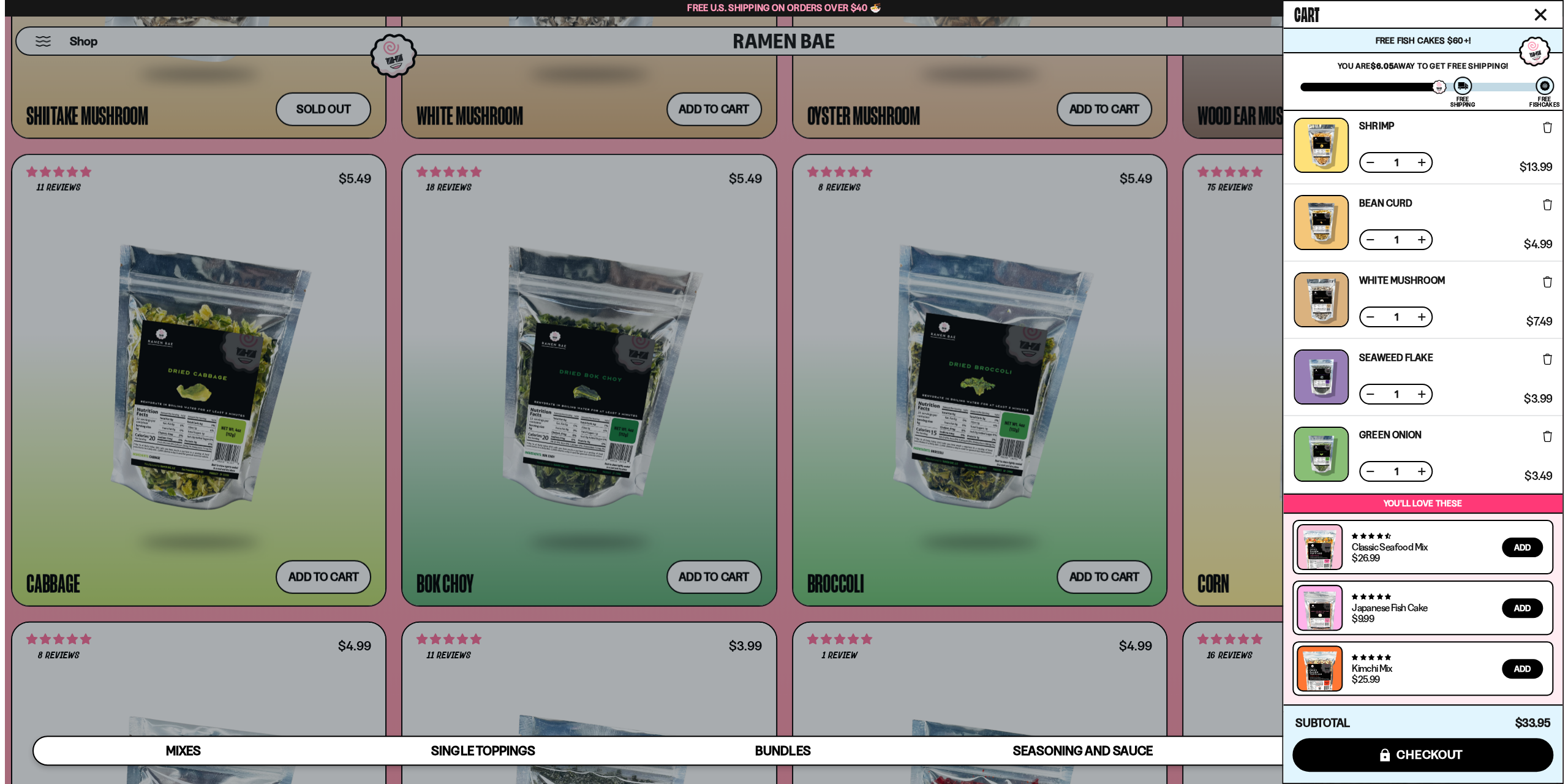
scroll to position [2956, 0]
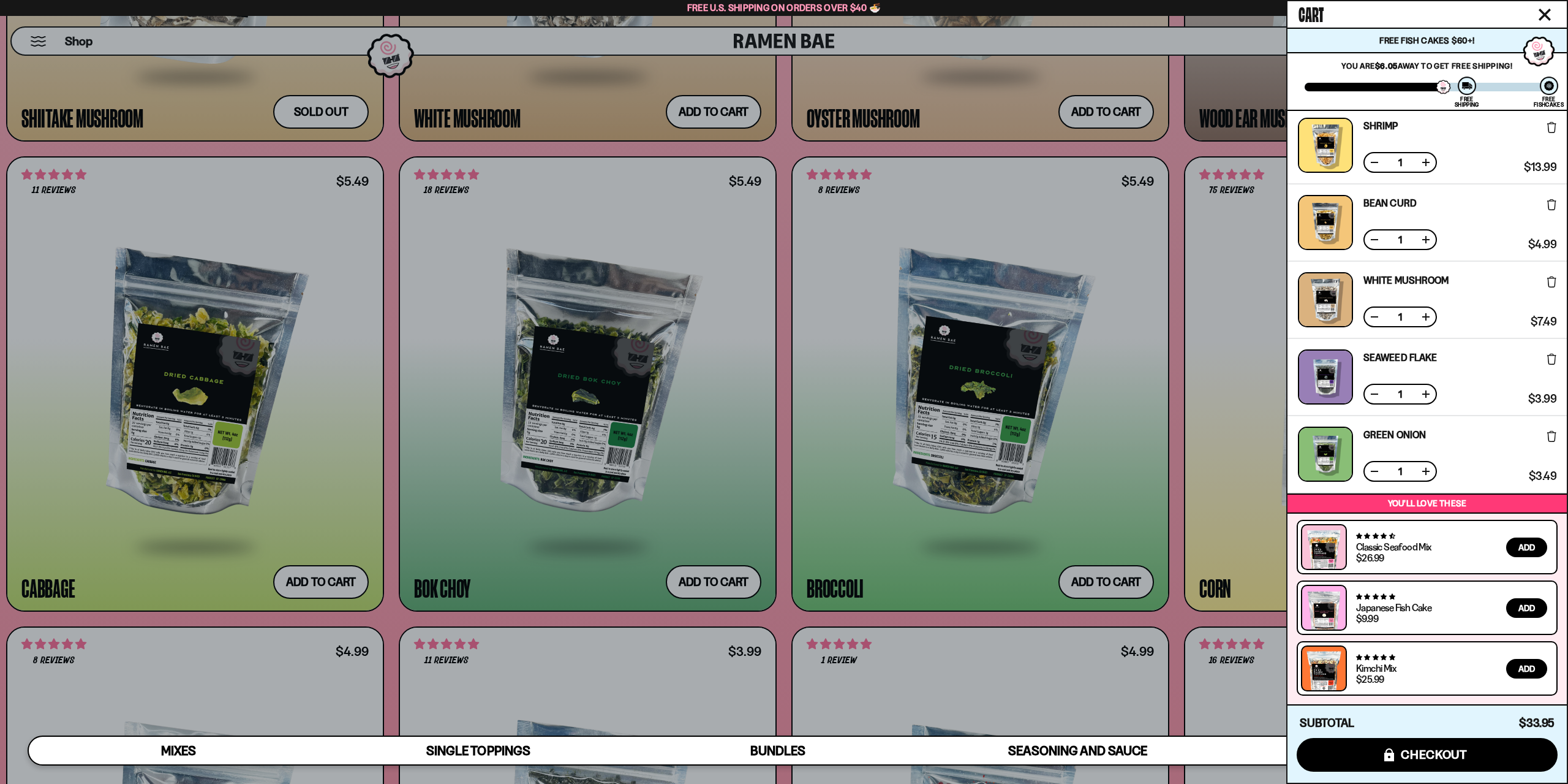
click at [889, 152] on div at bounding box center [784, 392] width 1568 height 784
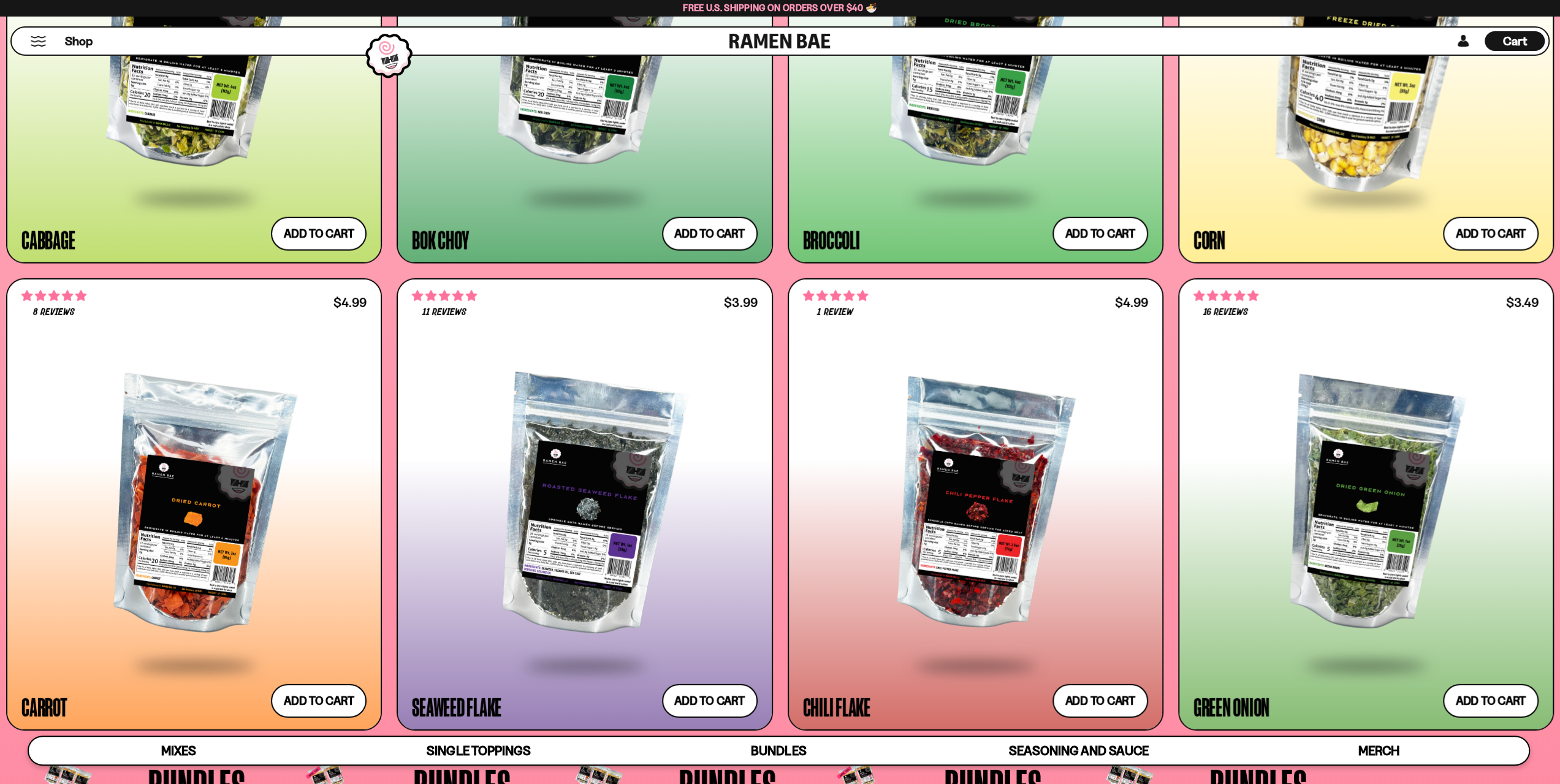
scroll to position [3310, 0]
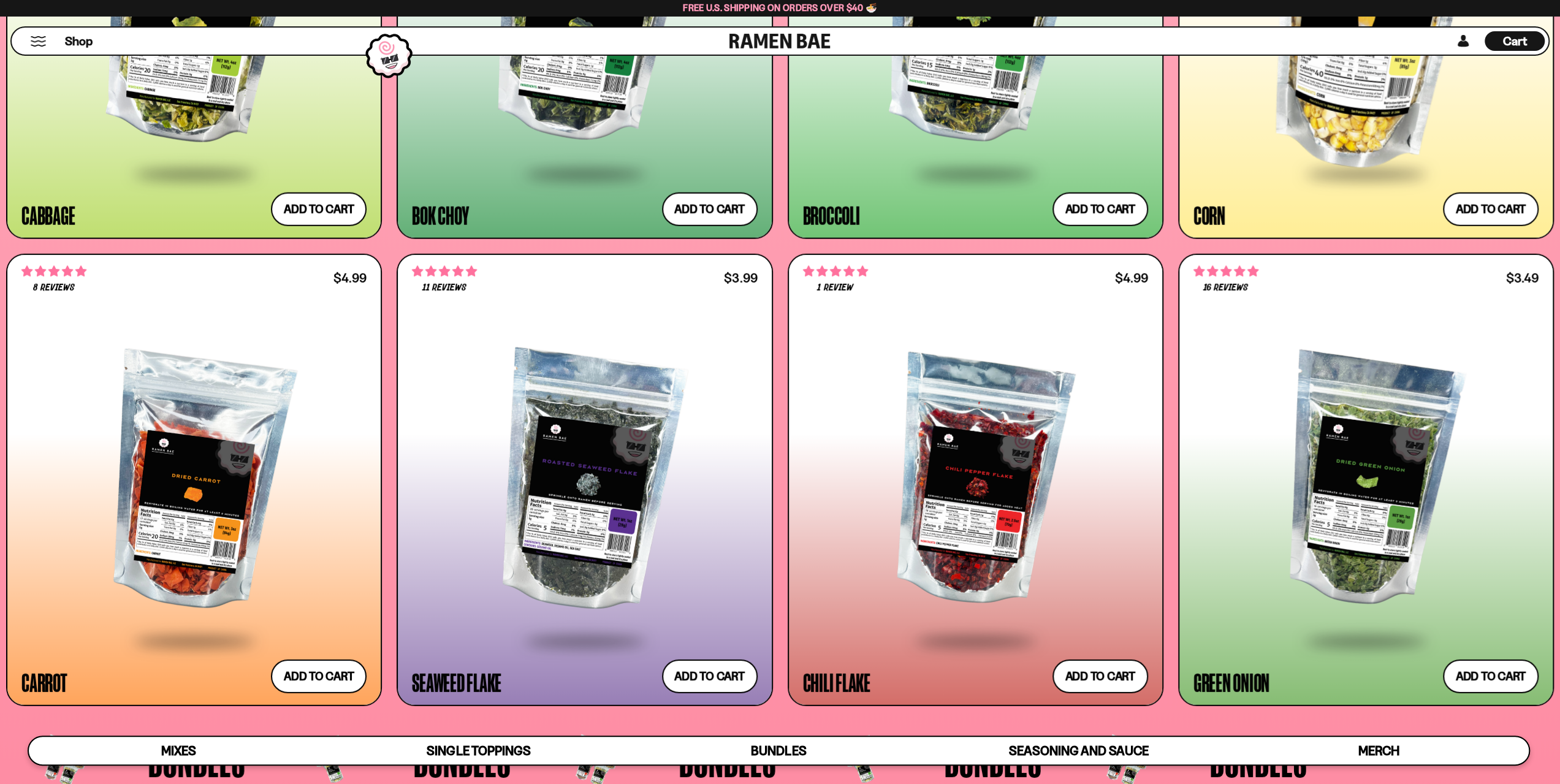
click at [1501, 49] on div "Cart D0381C2F-513E-4F90-8A41-6F0A75DCBAAA" at bounding box center [1514, 41] width 60 height 20
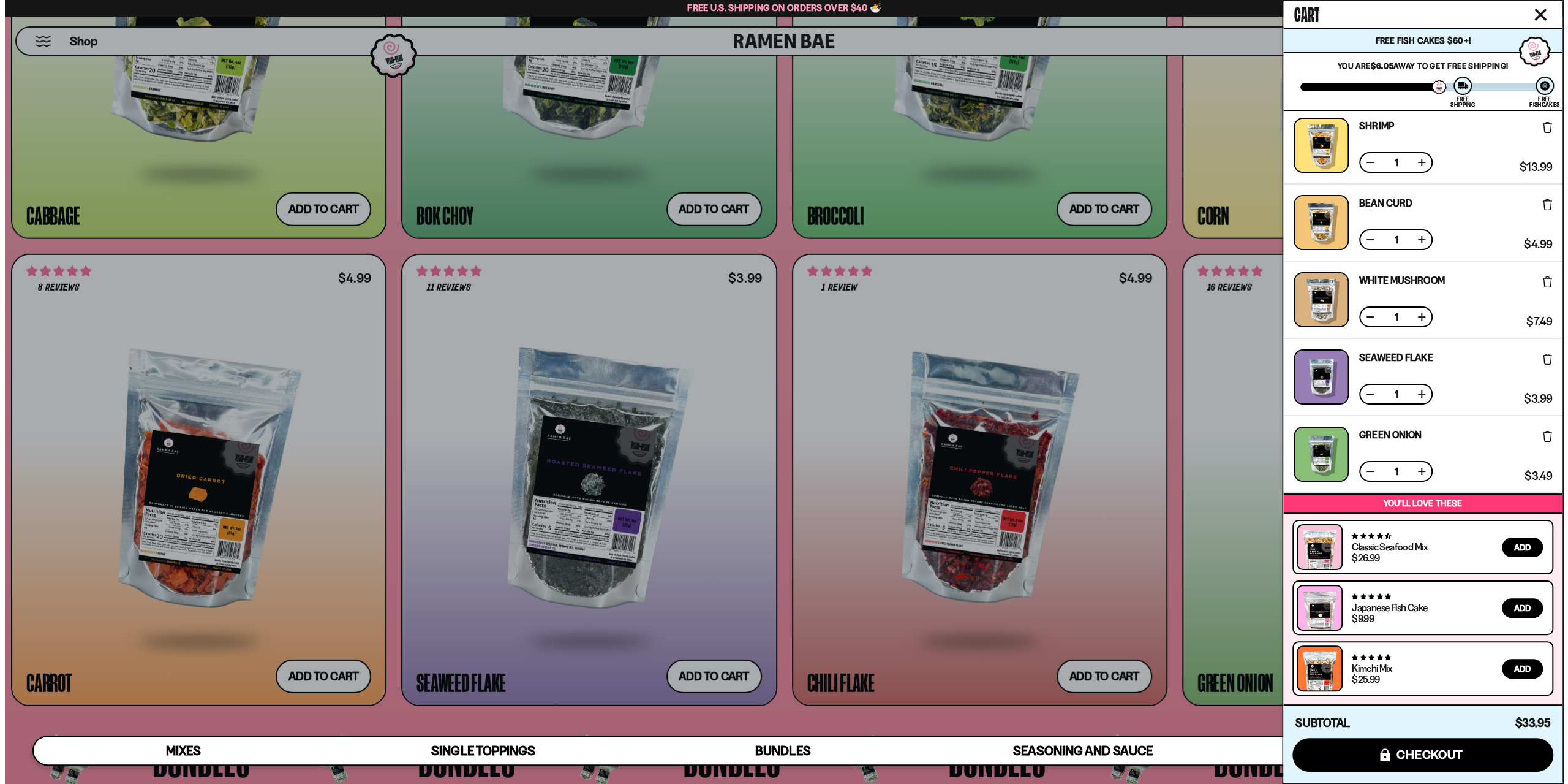
scroll to position [3326, 0]
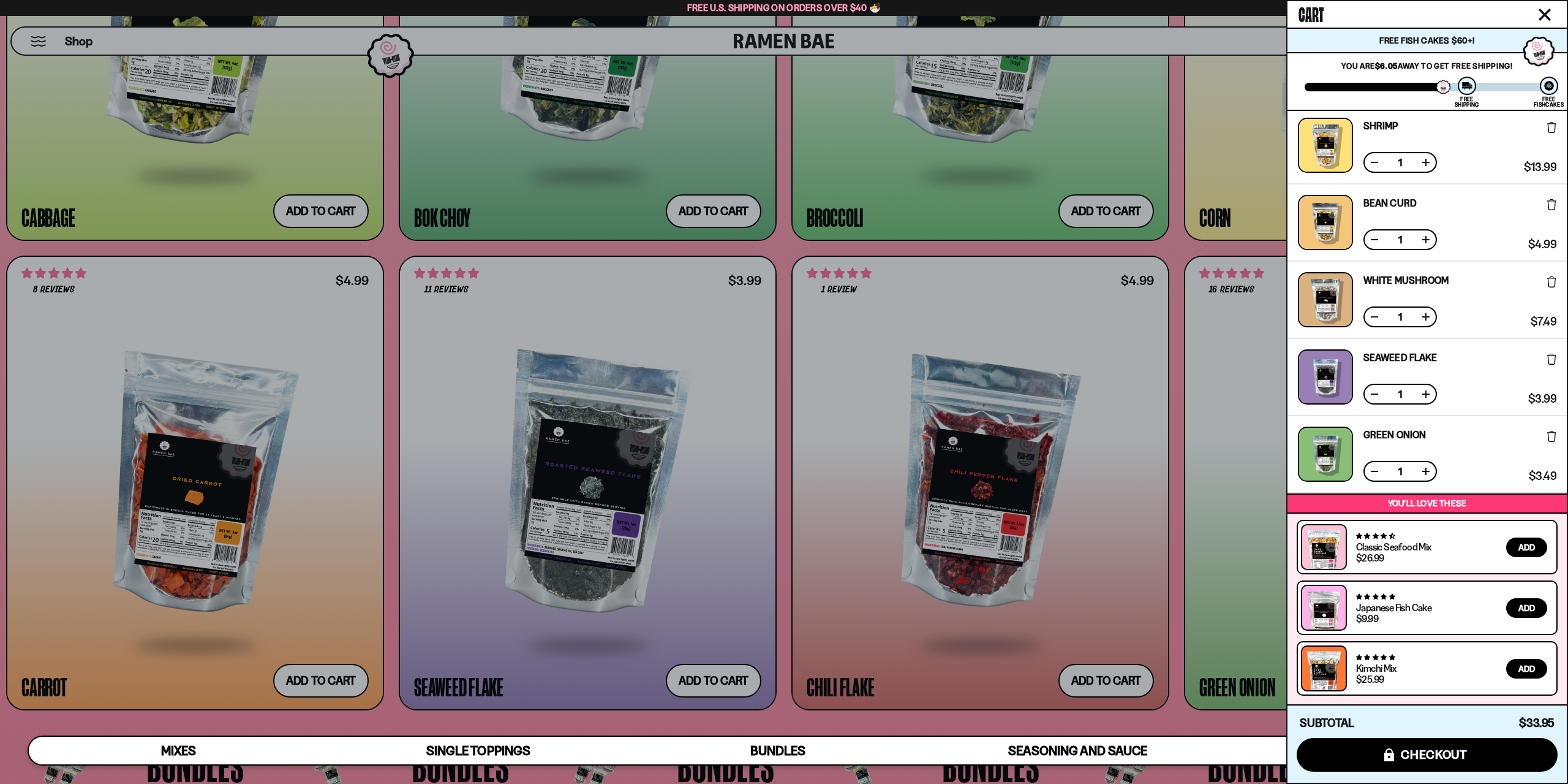
click at [1503, 47] on div "Free Fish Cakes $60+!" at bounding box center [1427, 40] width 279 height 24
click at [1548, 12] on icon "Close cart" at bounding box center [1545, 15] width 11 height 11
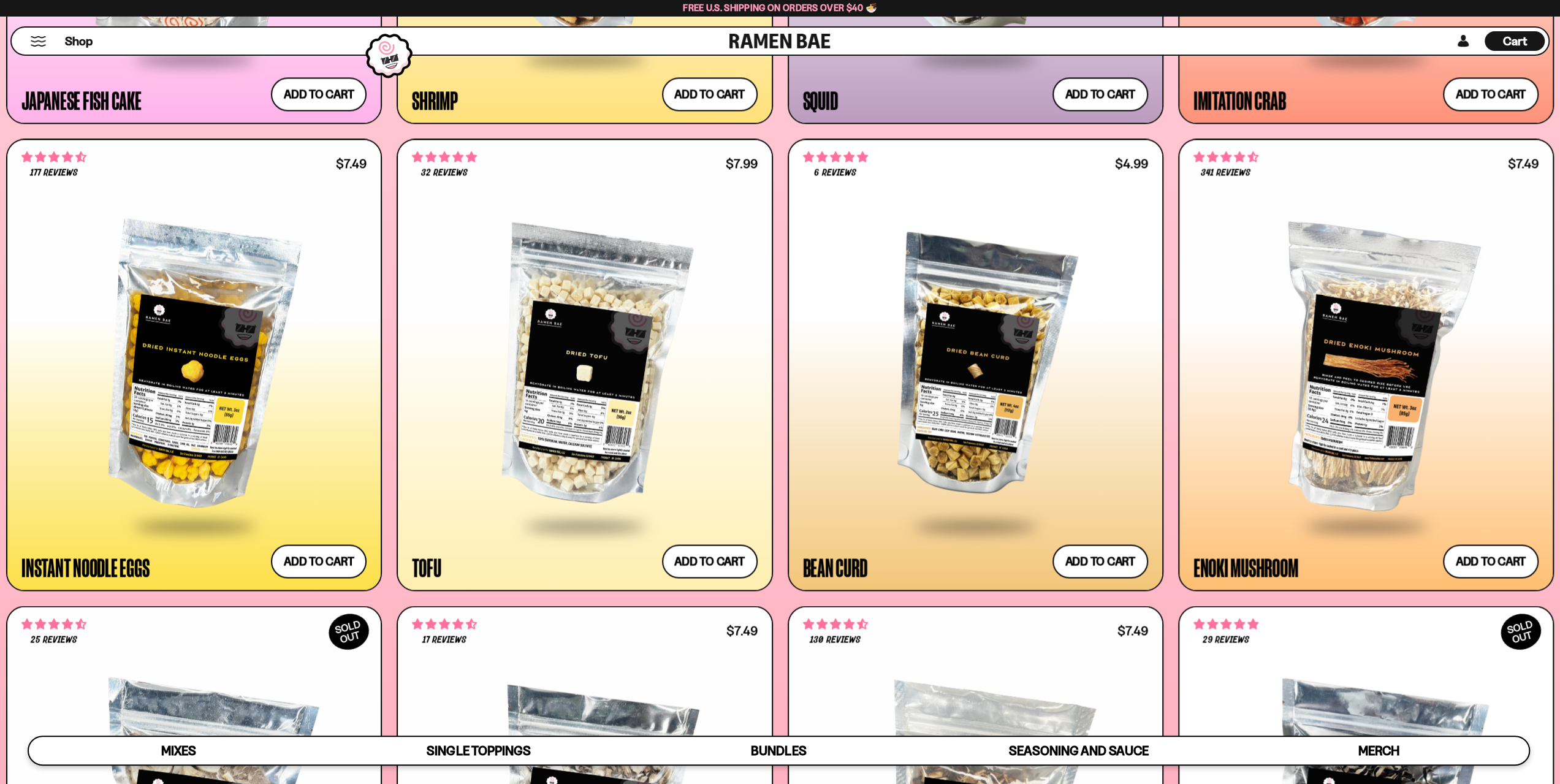
scroll to position [1961, 0]
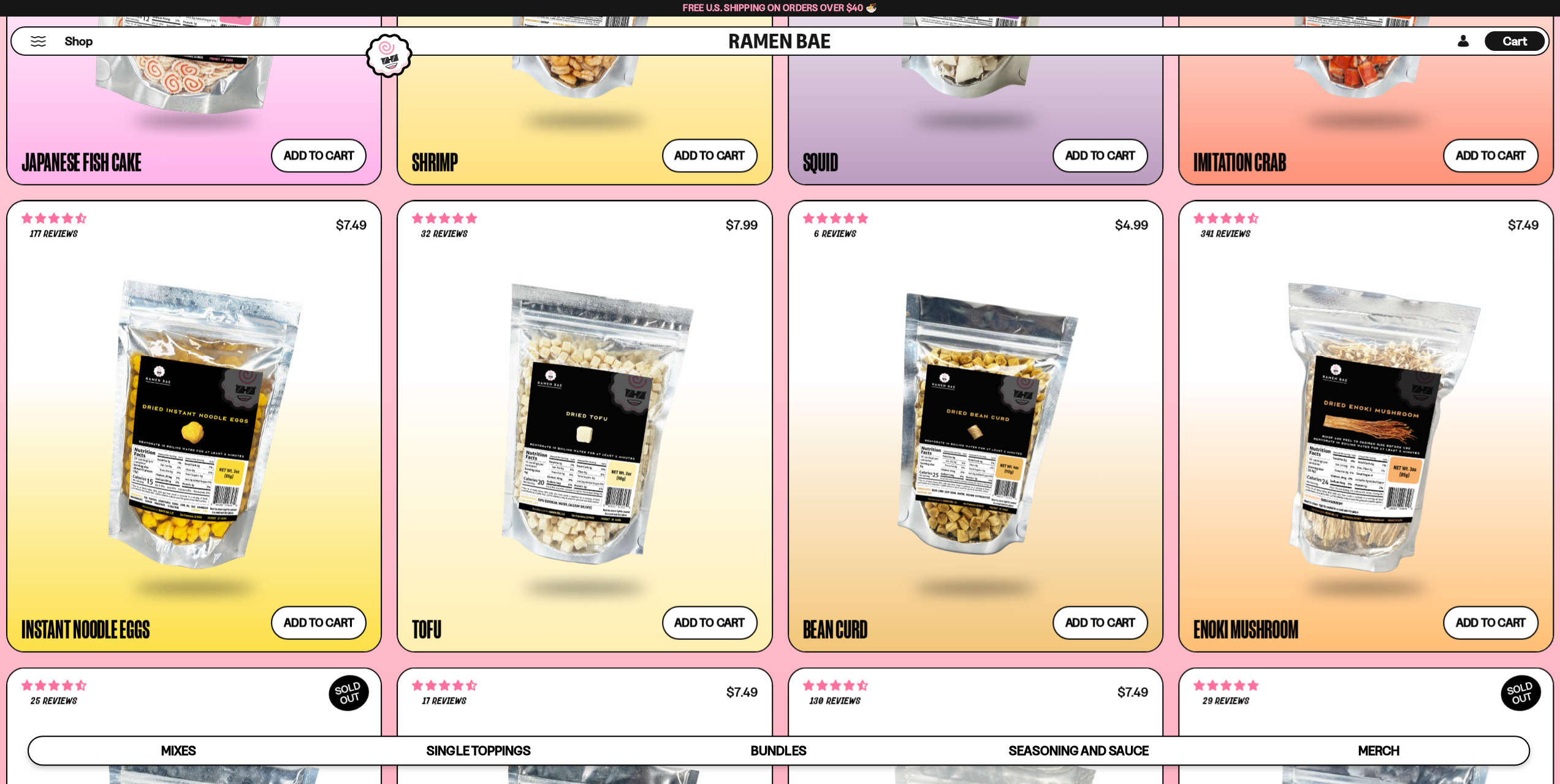
click at [1517, 39] on span "Cart" at bounding box center [1515, 41] width 24 height 15
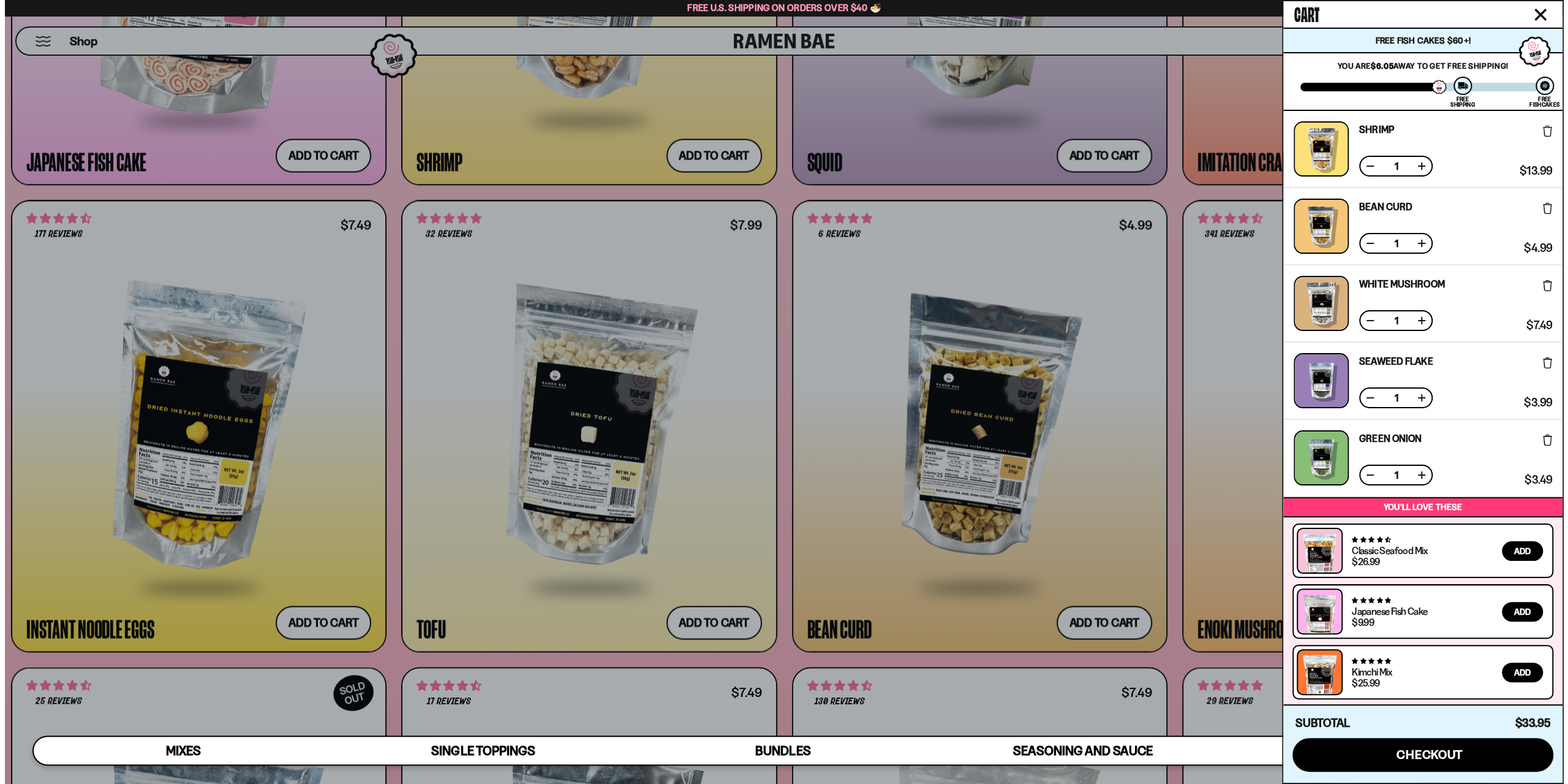
scroll to position [1970, 0]
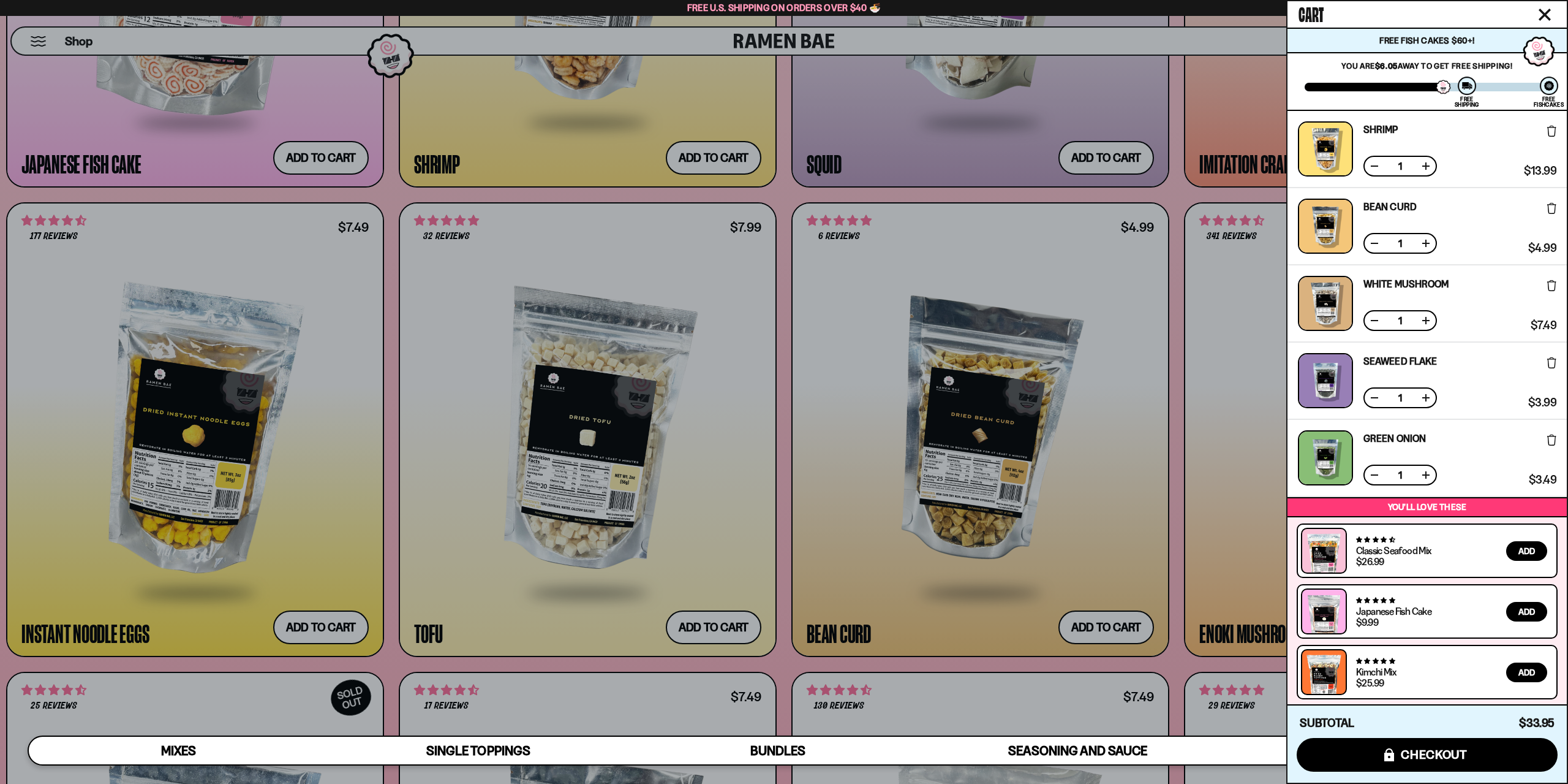
click at [1548, 9] on icon "Close cart" at bounding box center [1544, 14] width 12 height 12
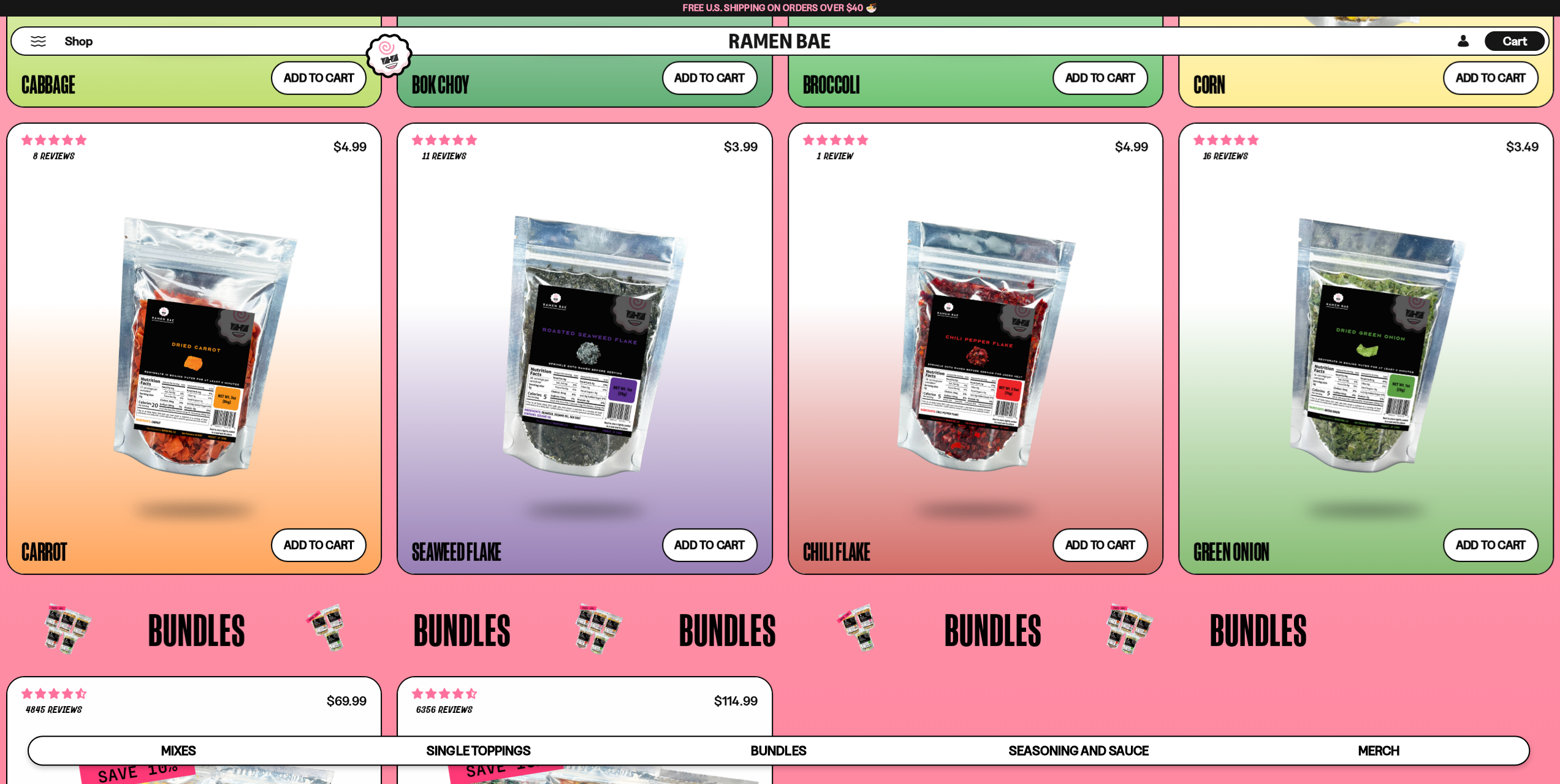
scroll to position [3494, 0]
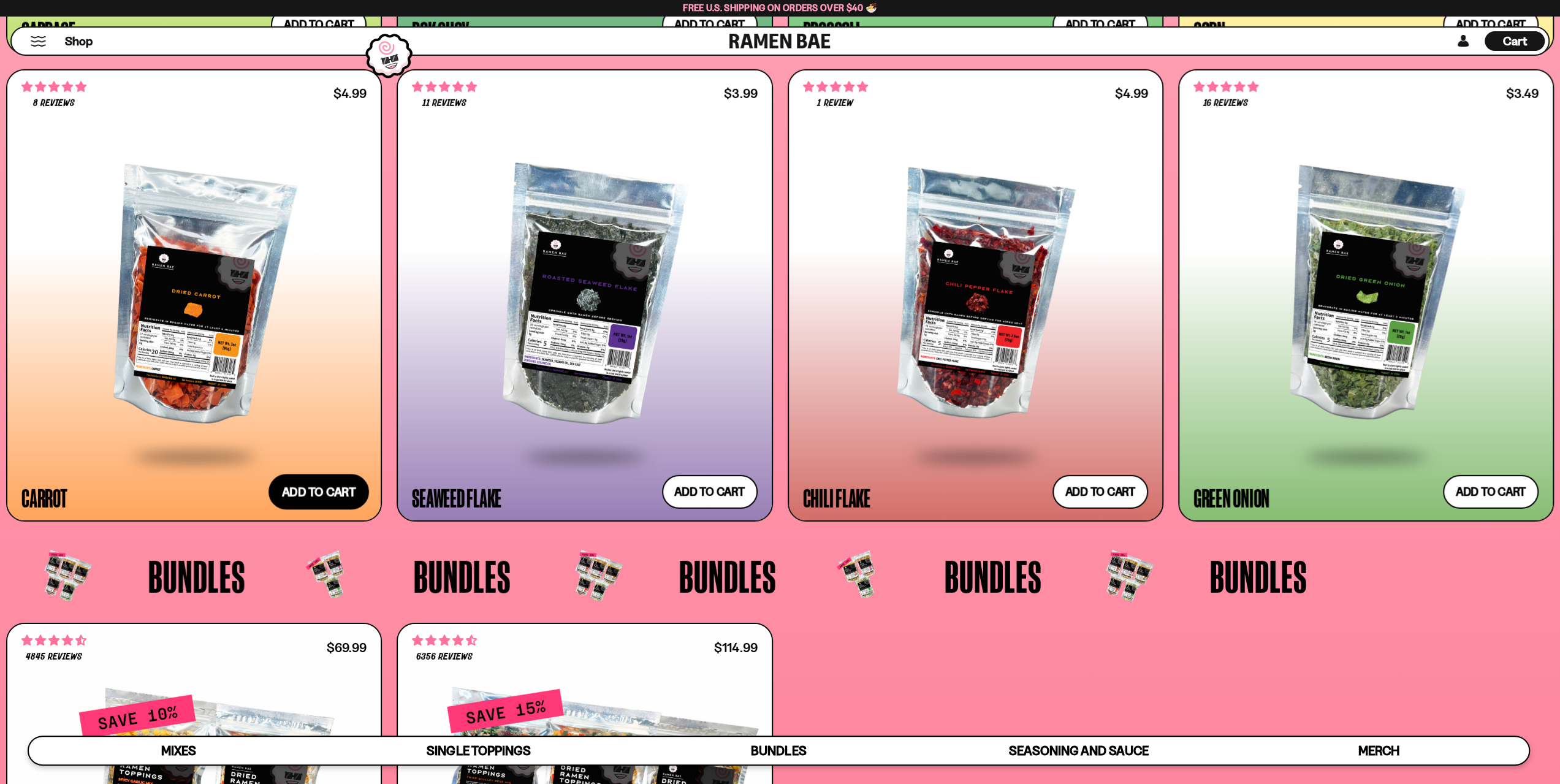
click at [325, 495] on button "Add to cart Add ― Regular price $4.99 Regular price Sale price $4.99 Unit price…" at bounding box center [319, 491] width 100 height 35
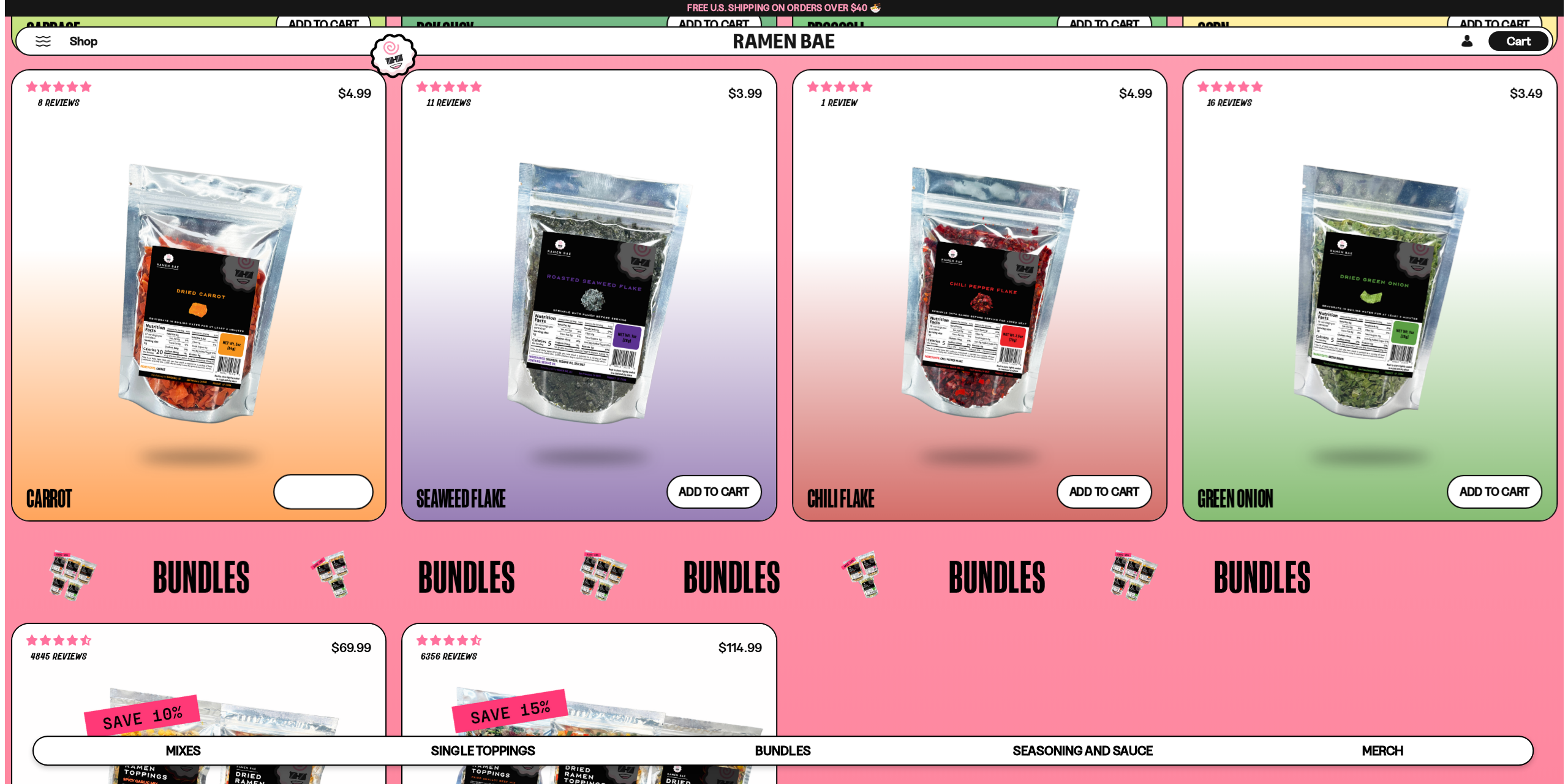
scroll to position [3511, 0]
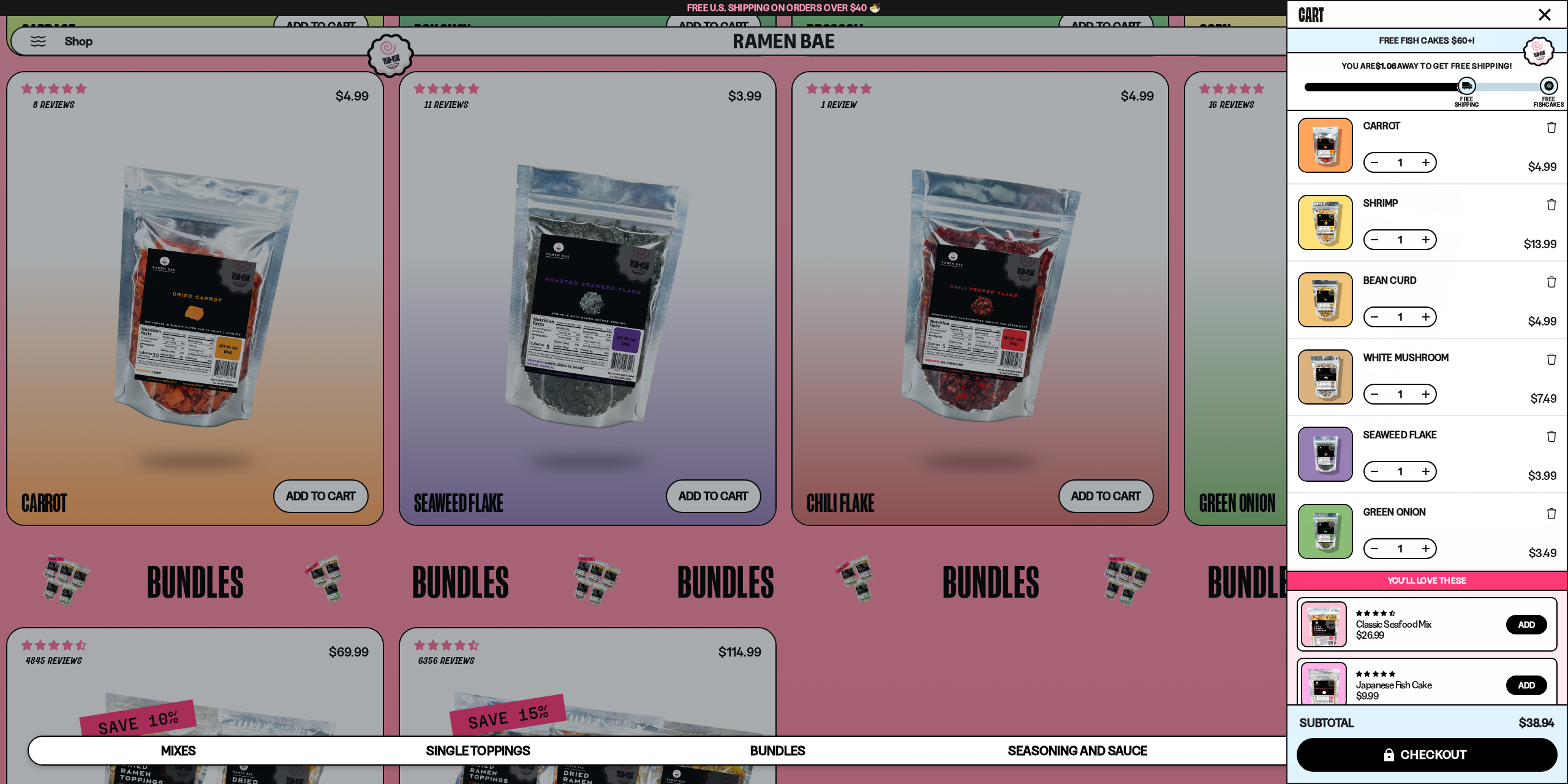
click at [1546, 18] on icon "Close cart" at bounding box center [1544, 14] width 12 height 12
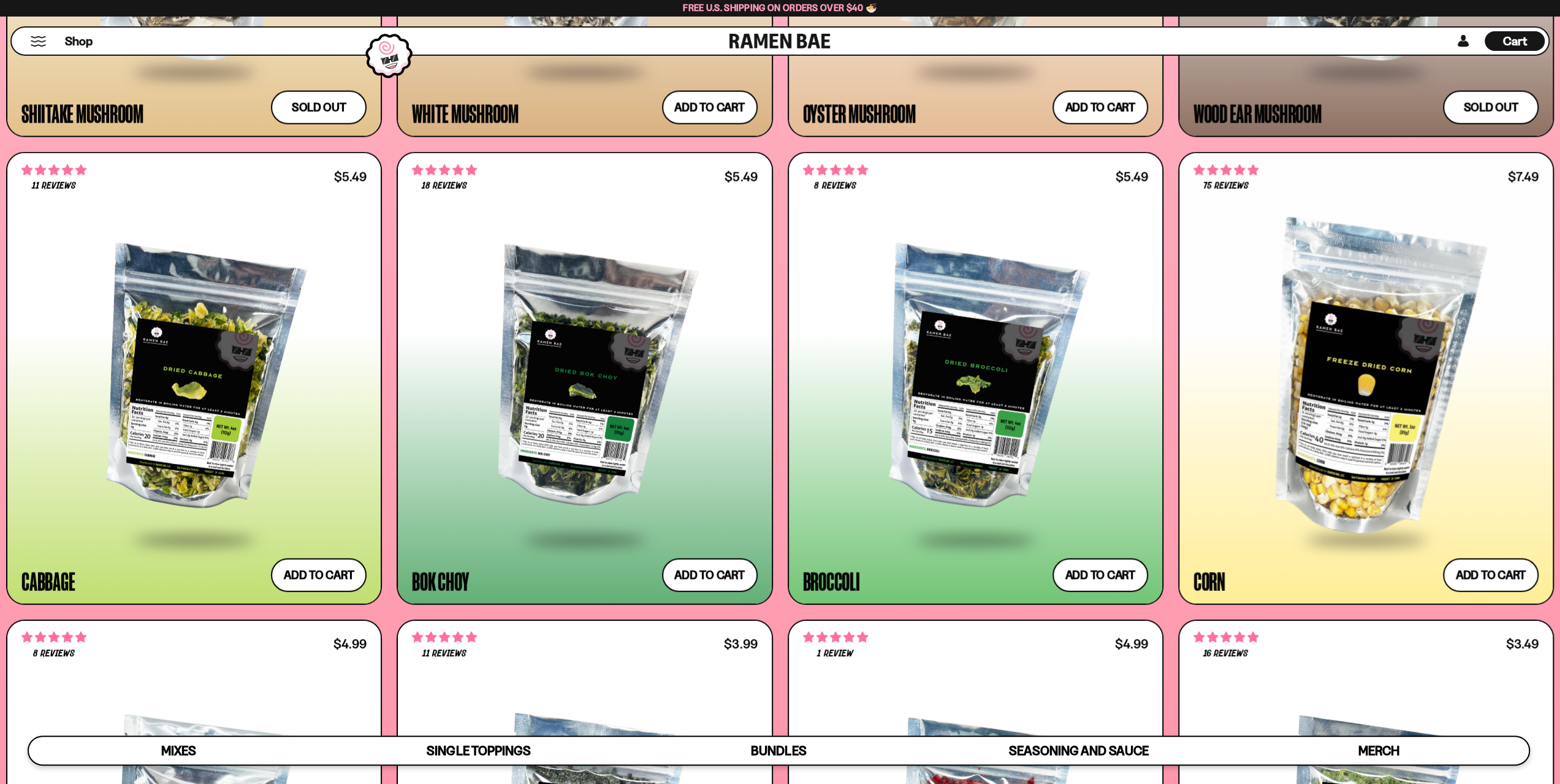
scroll to position [2943, 0]
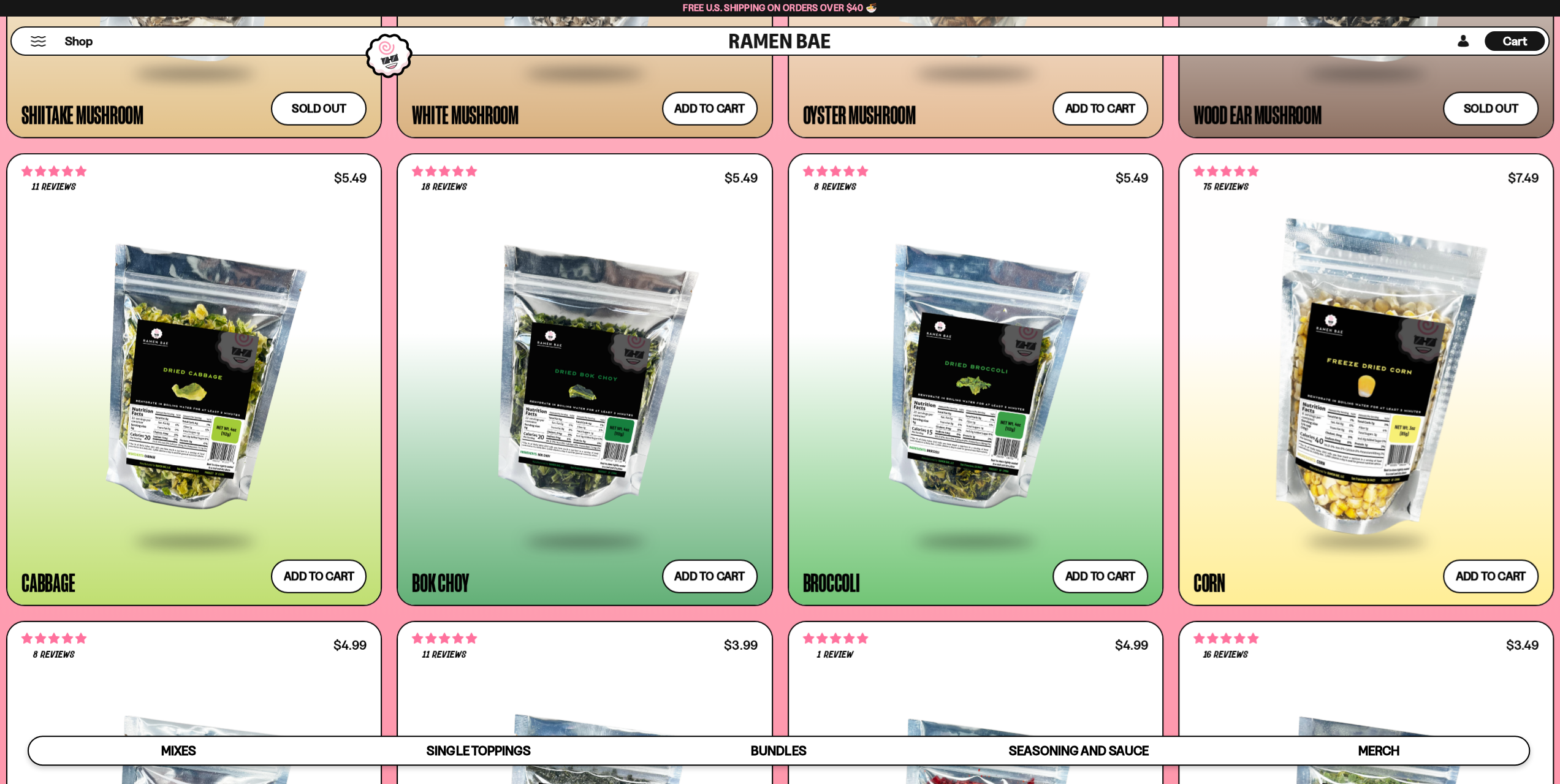
click at [1524, 37] on span "Cart" at bounding box center [1515, 41] width 24 height 15
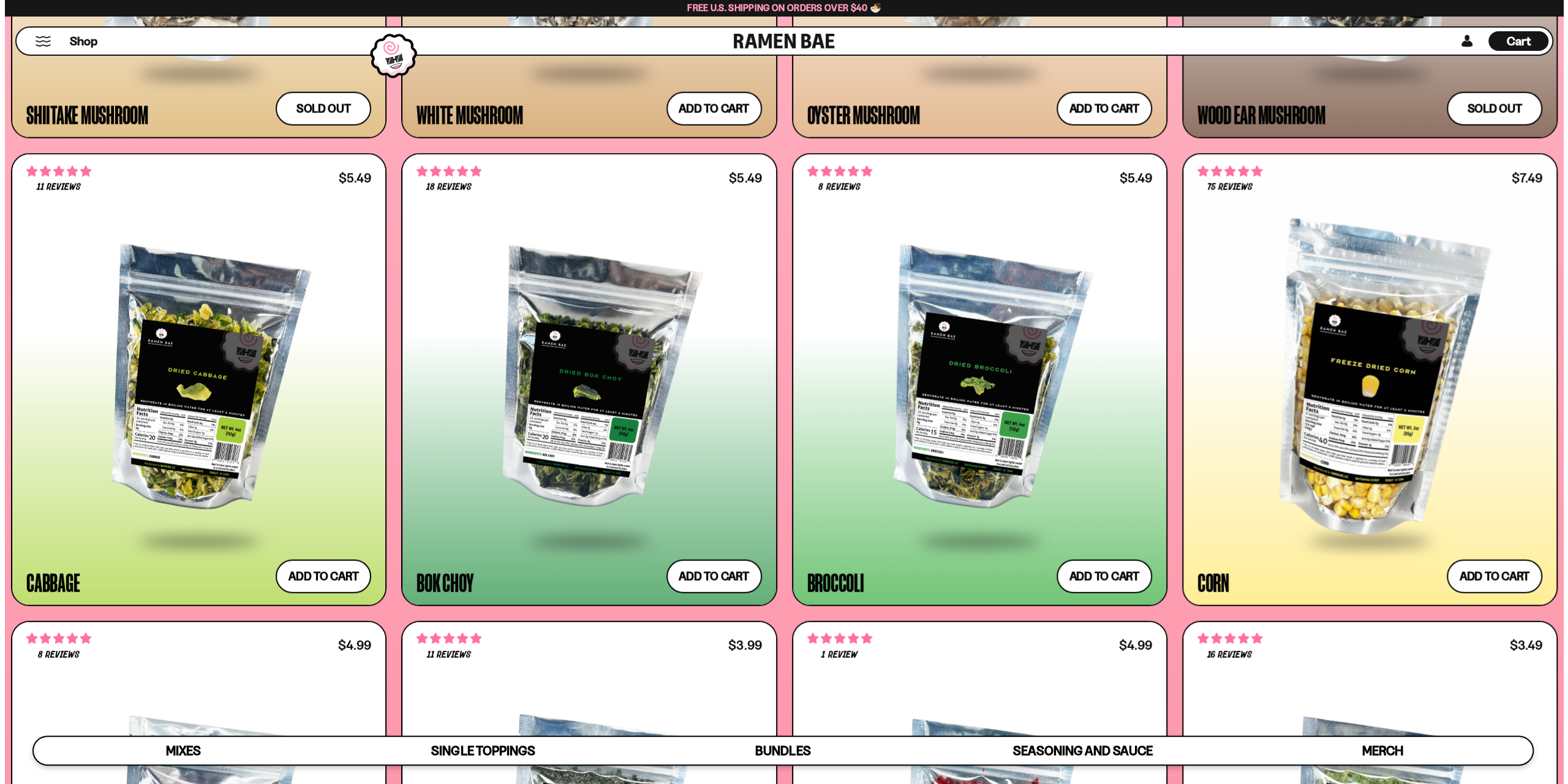
scroll to position [2956, 0]
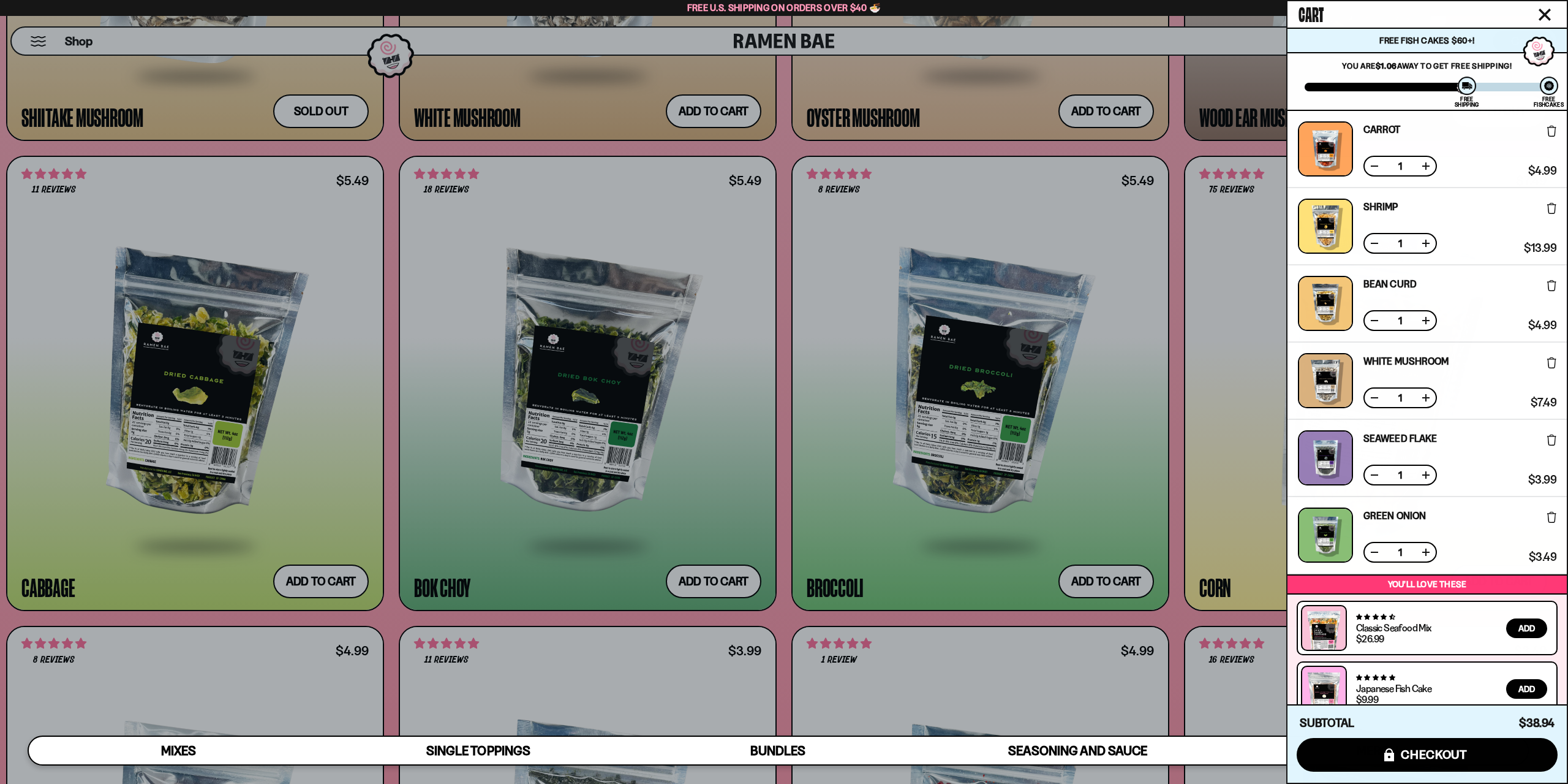
click at [1522, 37] on div "Free Fish Cakes $60+!" at bounding box center [1427, 40] width 279 height 24
click at [1546, 11] on icon "Close cart" at bounding box center [1544, 14] width 12 height 12
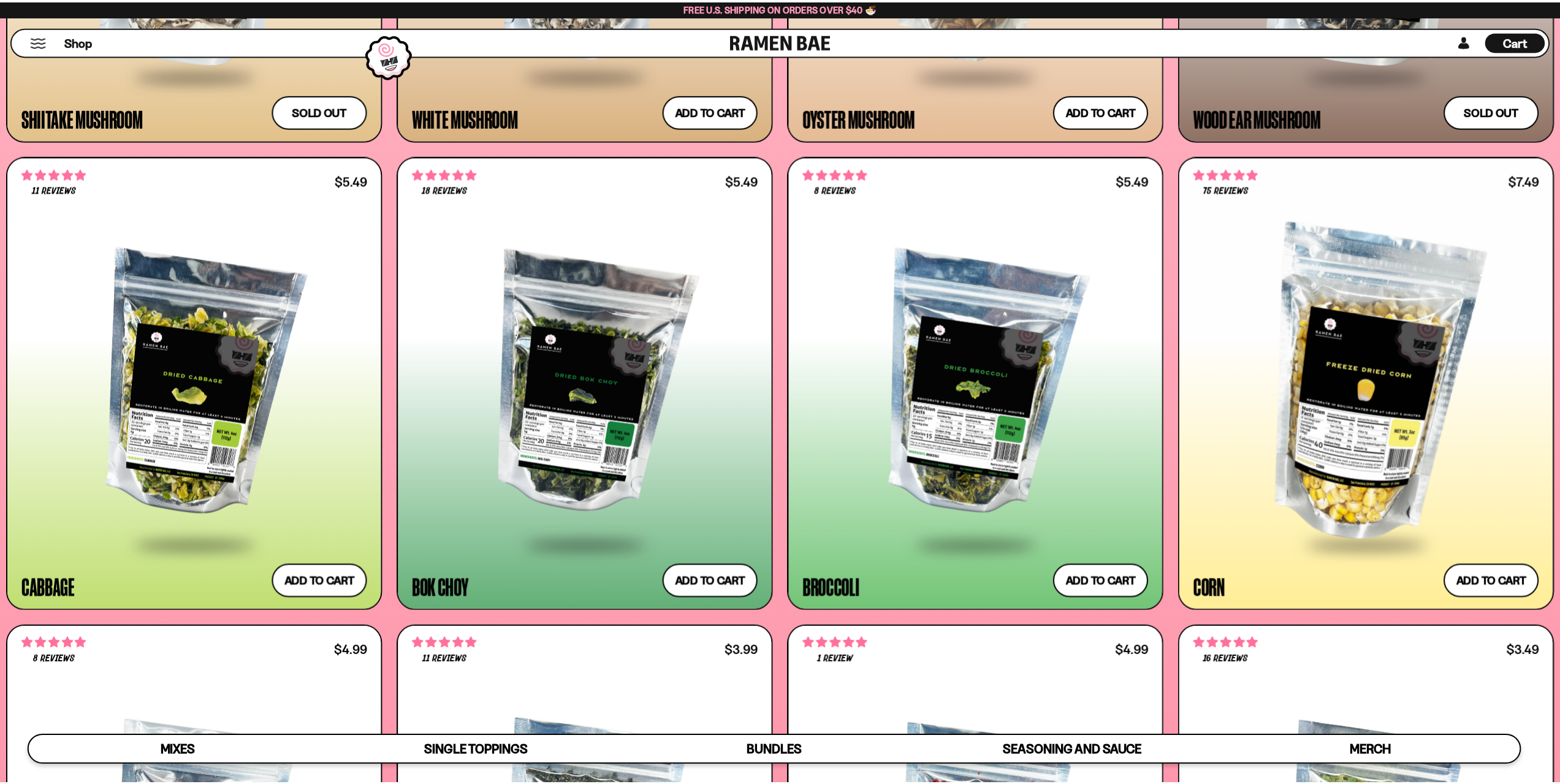
scroll to position [2943, 0]
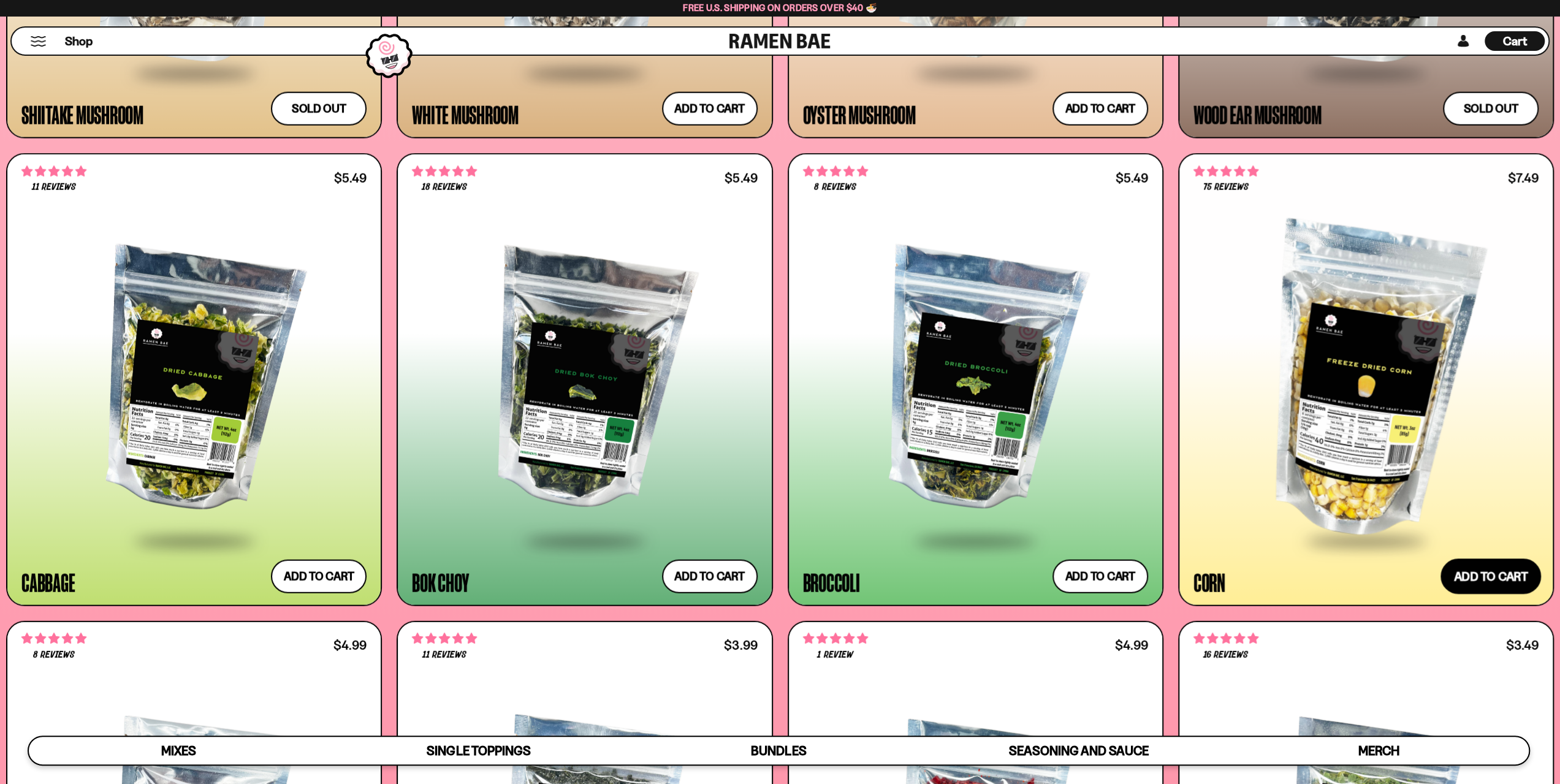
click at [1476, 573] on button "Add to cart Add ― Regular price $7.49 Regular price Sale price $7.49 Unit price…" at bounding box center [1491, 576] width 100 height 35
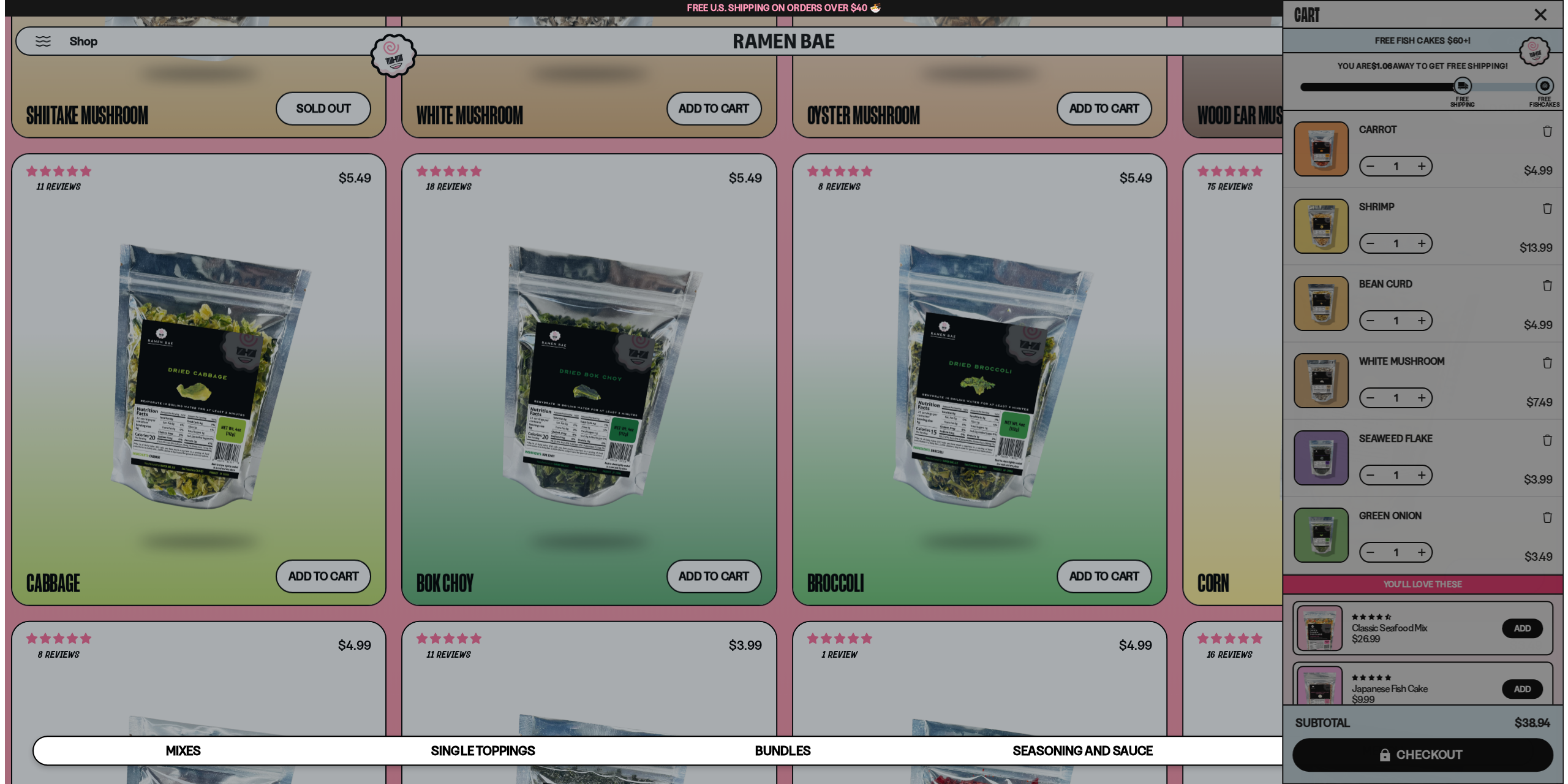
scroll to position [2956, 0]
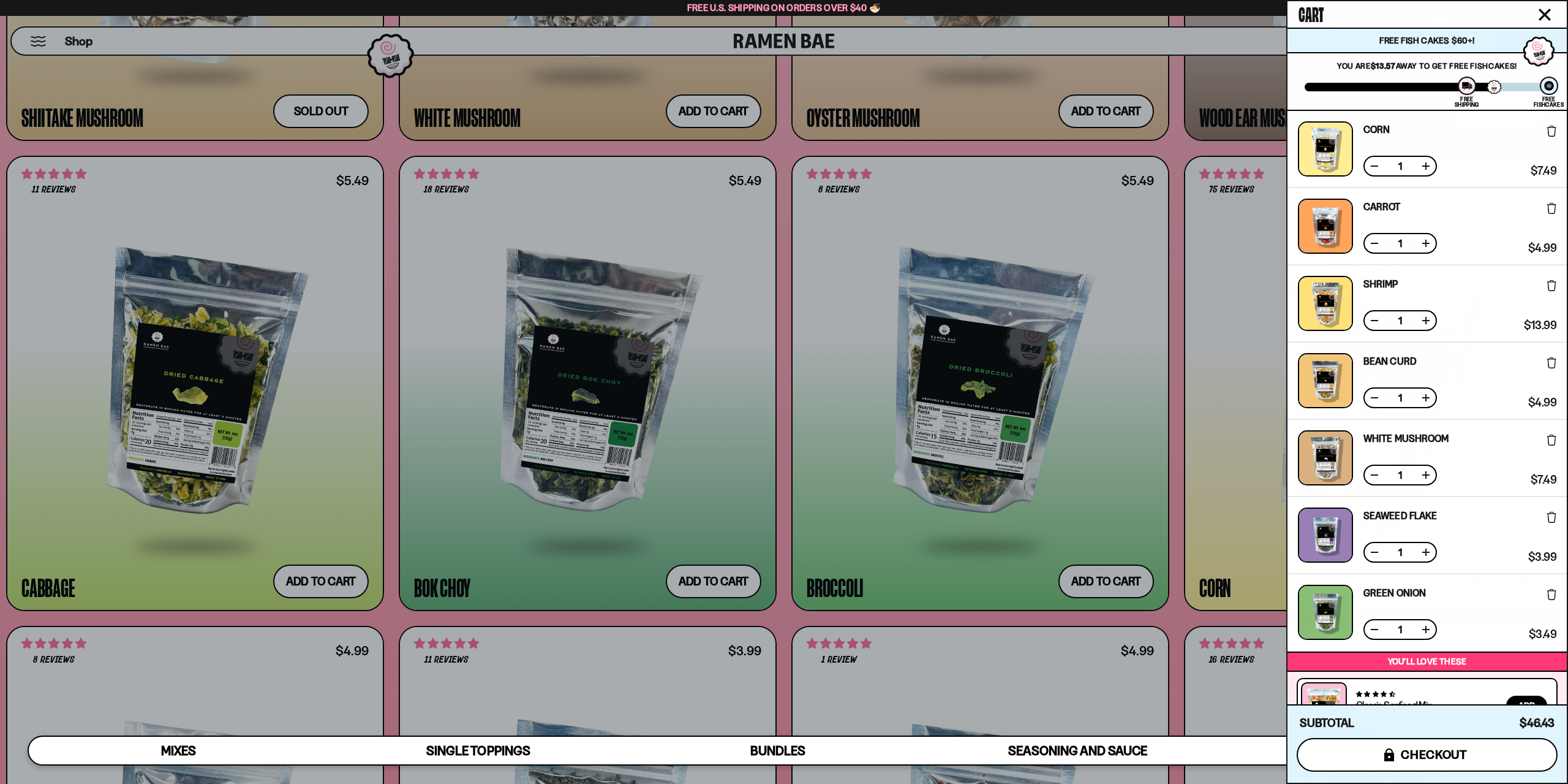
click at [1396, 750] on button "icons8-lock checkout" at bounding box center [1427, 754] width 261 height 33
